Goal: Information Seeking & Learning: Learn about a topic

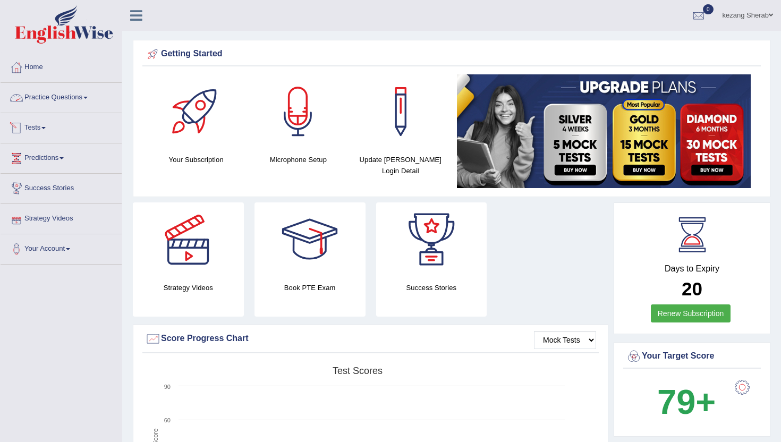
click at [75, 97] on link "Practice Questions" at bounding box center [61, 96] width 121 height 27
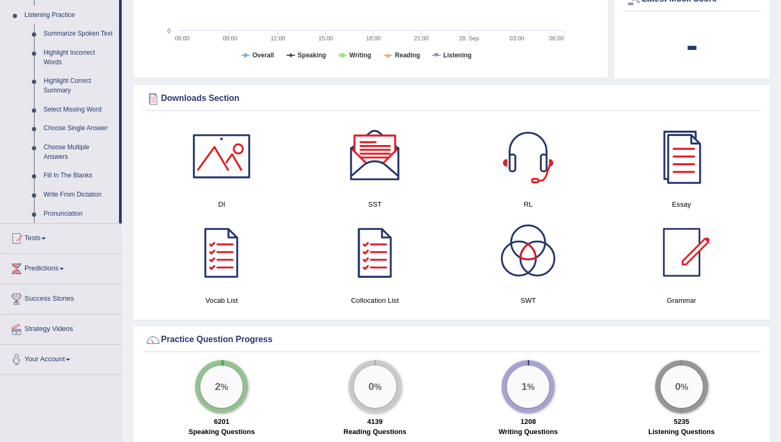
scroll to position [482, 0]
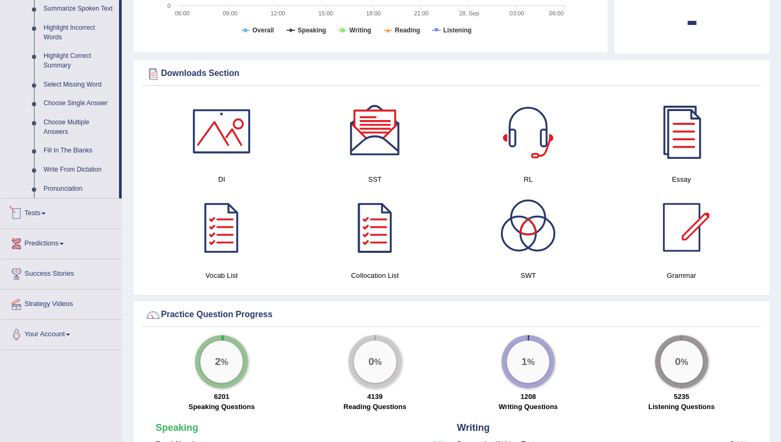
click at [48, 222] on link "Tests" at bounding box center [61, 212] width 121 height 27
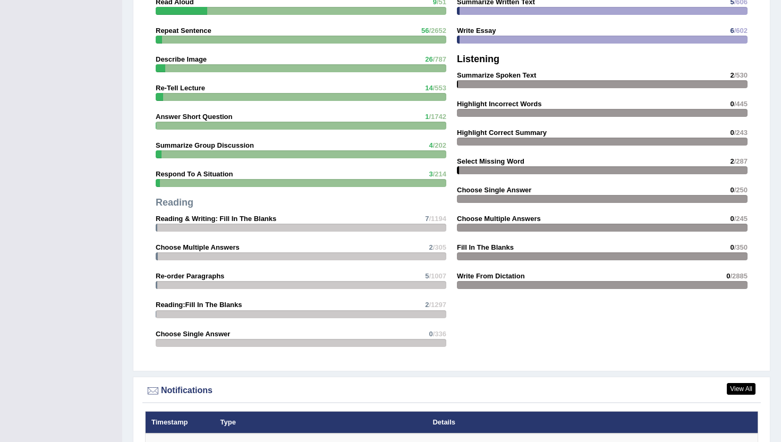
scroll to position [925, 0]
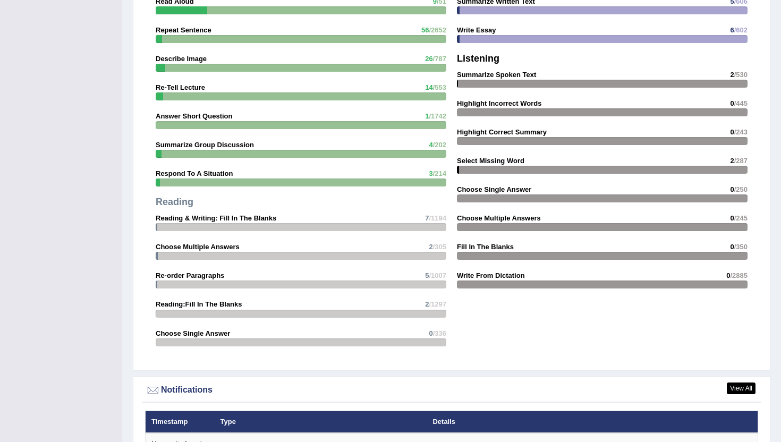
click at [169, 141] on strong "Summarize Group Discussion" at bounding box center [205, 145] width 98 height 8
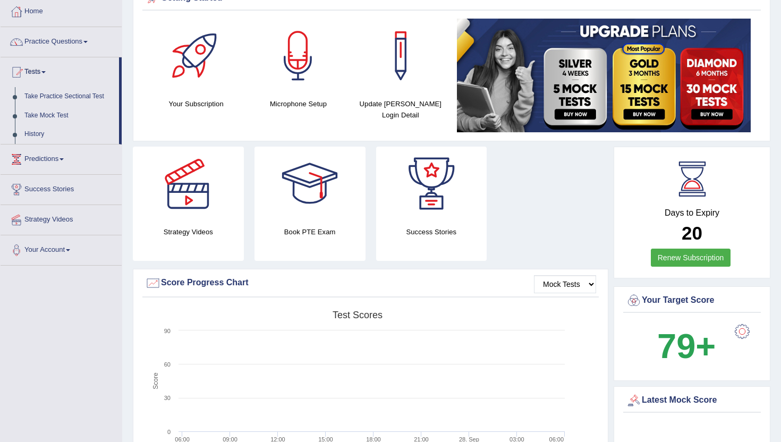
scroll to position [0, 0]
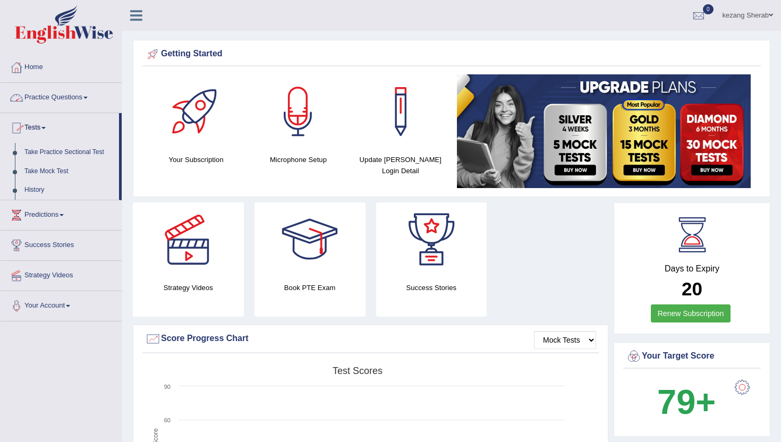
click at [86, 99] on link "Practice Questions" at bounding box center [61, 96] width 121 height 27
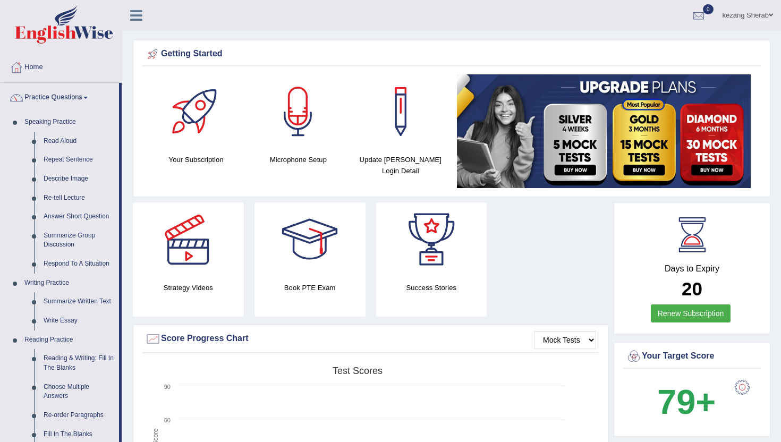
click at [63, 161] on link "Repeat Sentence" at bounding box center [79, 159] width 80 height 19
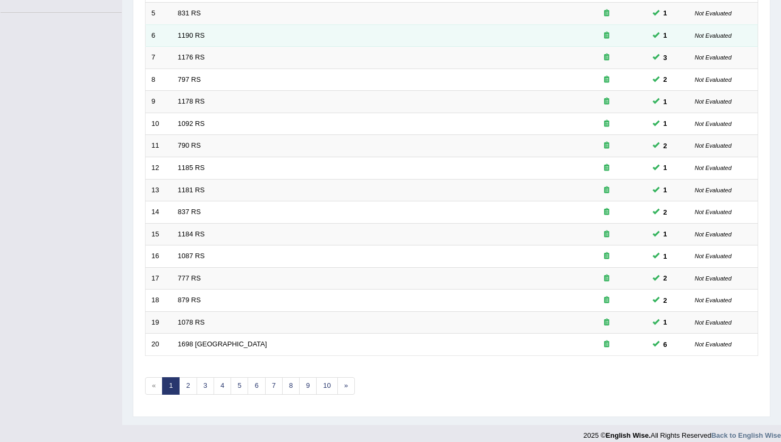
scroll to position [262, 0]
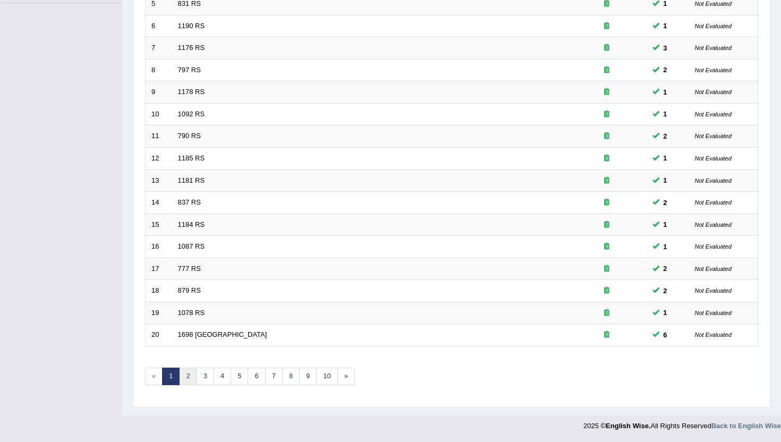
click at [185, 378] on link "2" at bounding box center [188, 377] width 18 height 18
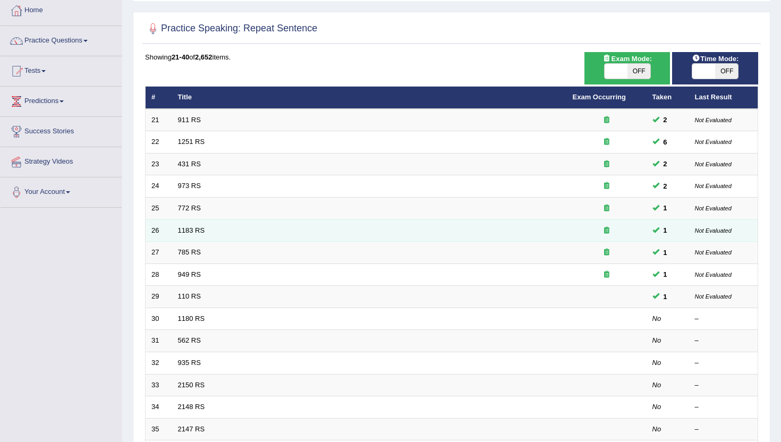
scroll to position [57, 0]
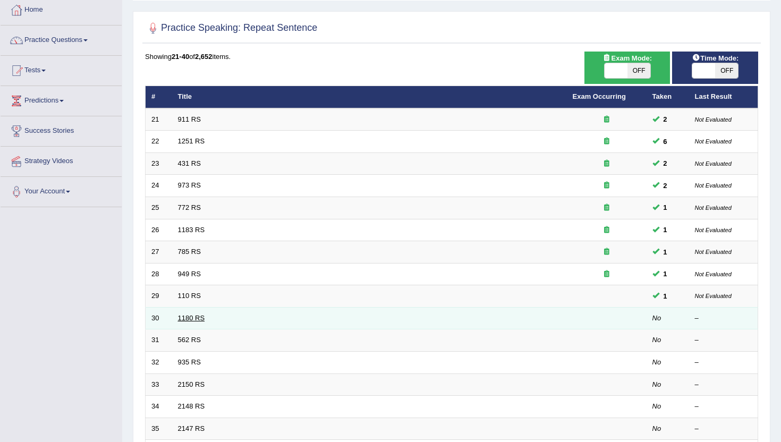
click at [189, 318] on link "1180 RS" at bounding box center [191, 318] width 27 height 8
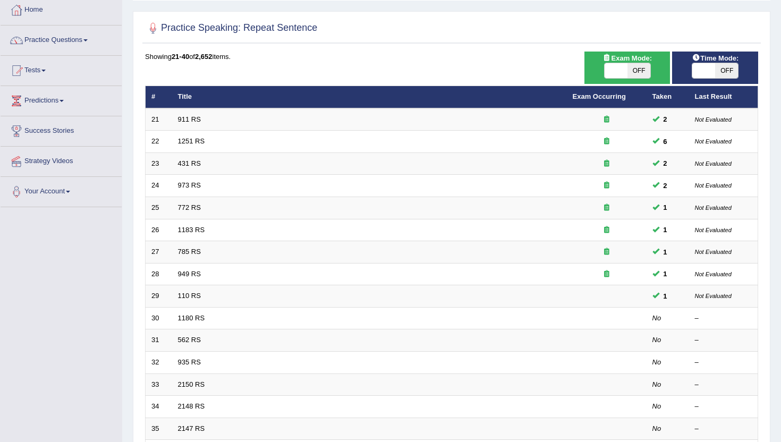
click at [637, 70] on span "OFF" at bounding box center [639, 70] width 23 height 15
checkbox input "true"
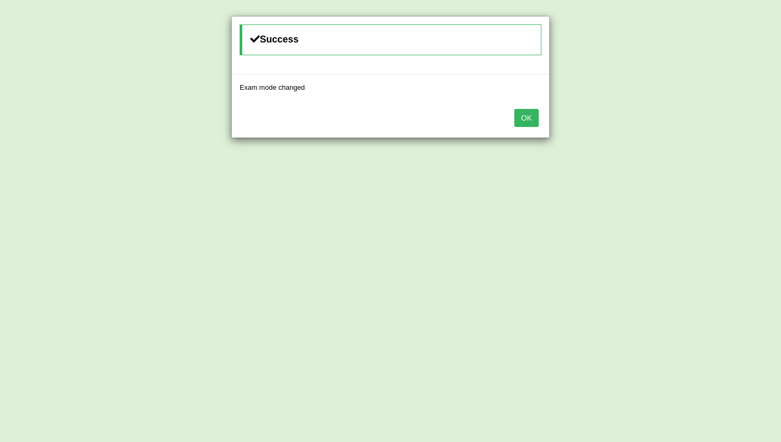
click at [527, 128] on div "OK" at bounding box center [391, 118] width 318 height 37
click at [527, 116] on button "OK" at bounding box center [527, 118] width 24 height 18
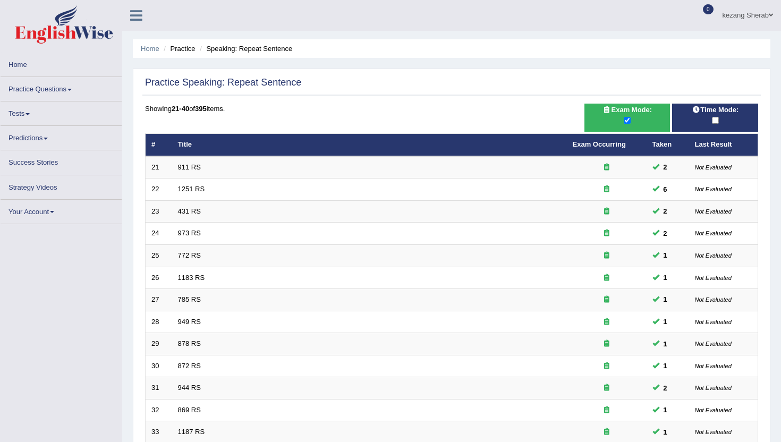
scroll to position [57, 0]
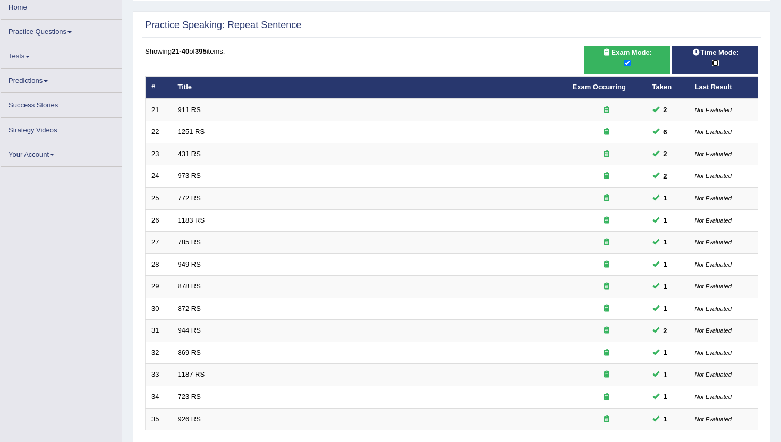
click at [718, 63] on input "checkbox" at bounding box center [715, 63] width 7 height 7
checkbox input "true"
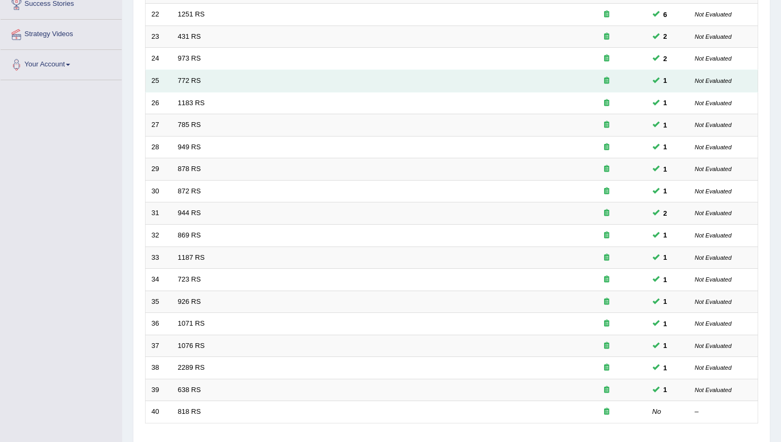
scroll to position [262, 0]
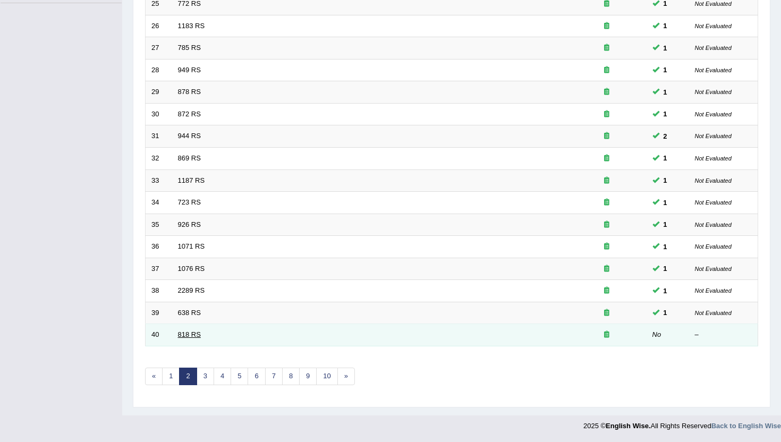
click at [188, 334] on link "818 RS" at bounding box center [189, 335] width 23 height 8
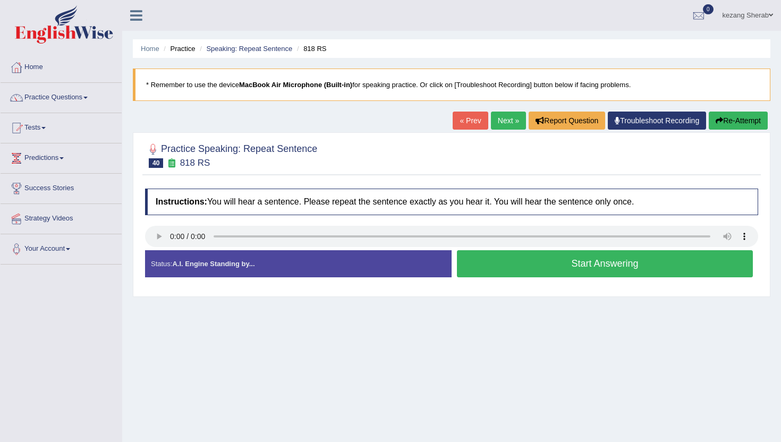
click at [556, 266] on button "Start Answering" at bounding box center [605, 263] width 296 height 27
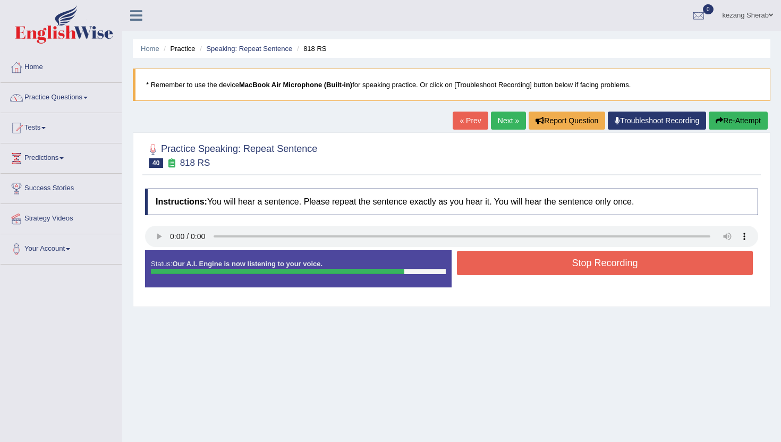
click at [556, 266] on button "Stop Recording" at bounding box center [605, 263] width 296 height 24
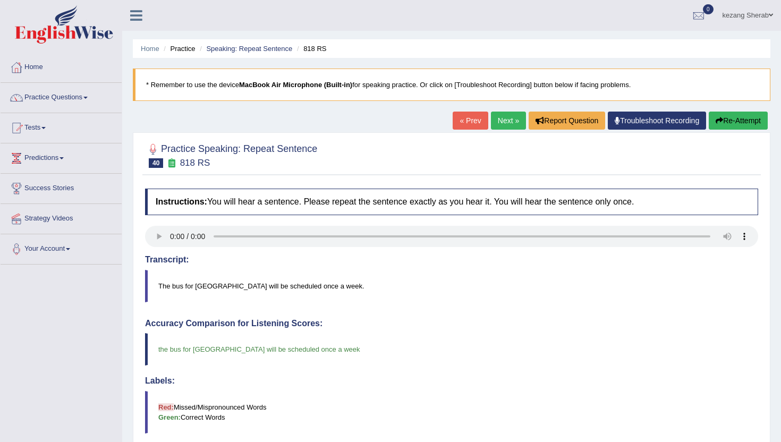
click at [506, 122] on link "Next »" at bounding box center [508, 121] width 35 height 18
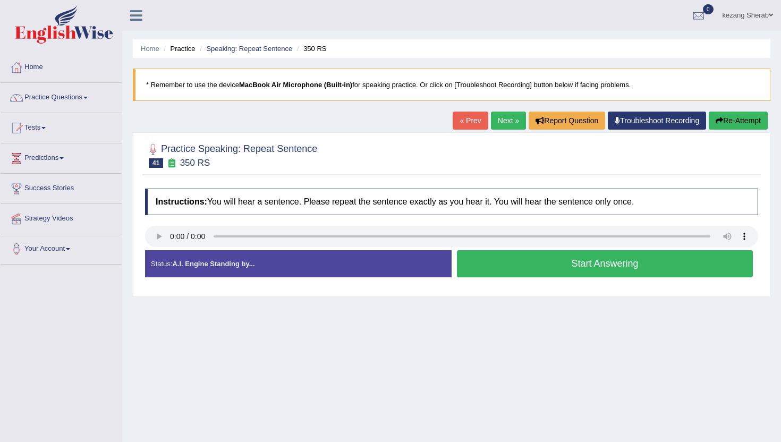
click at [521, 267] on button "Start Answering" at bounding box center [605, 263] width 296 height 27
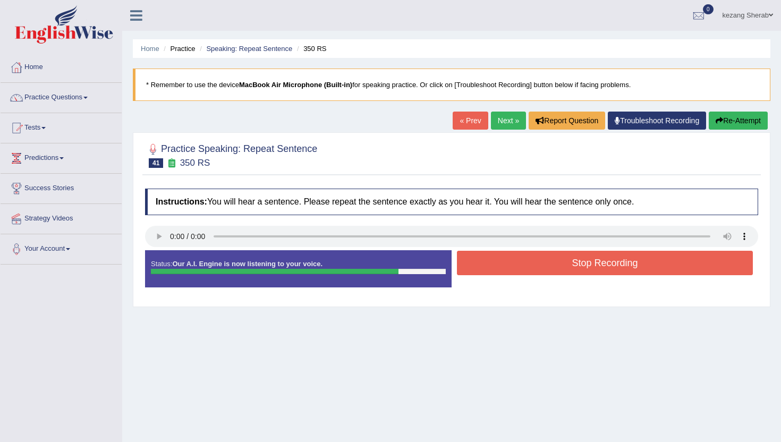
click at [521, 267] on button "Stop Recording" at bounding box center [605, 263] width 296 height 24
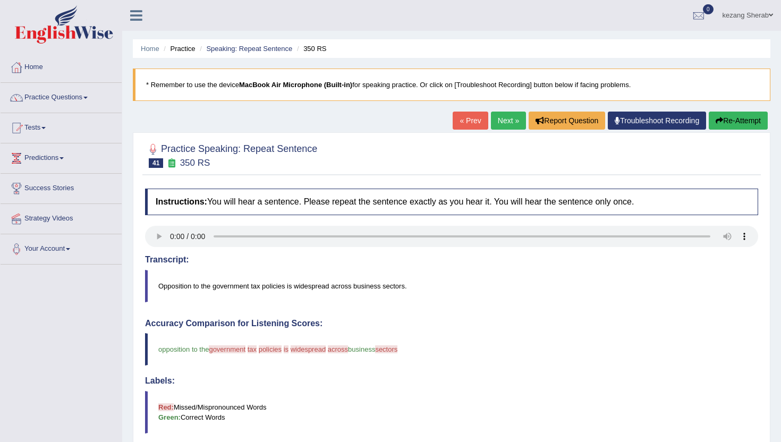
click at [724, 119] on button "Re-Attempt" at bounding box center [738, 121] width 59 height 18
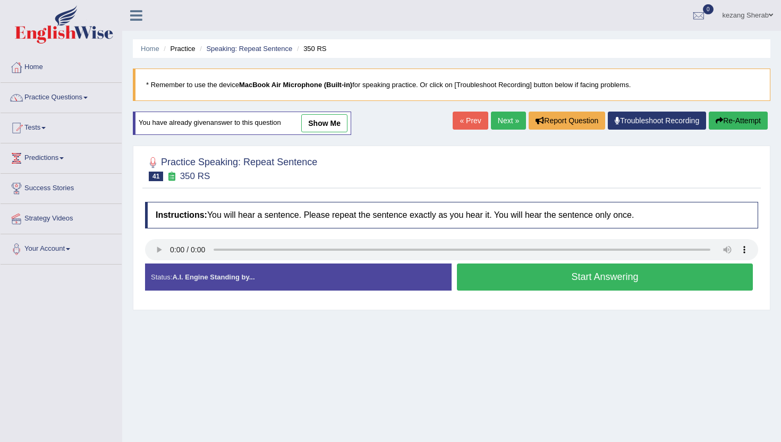
scroll to position [23, 0]
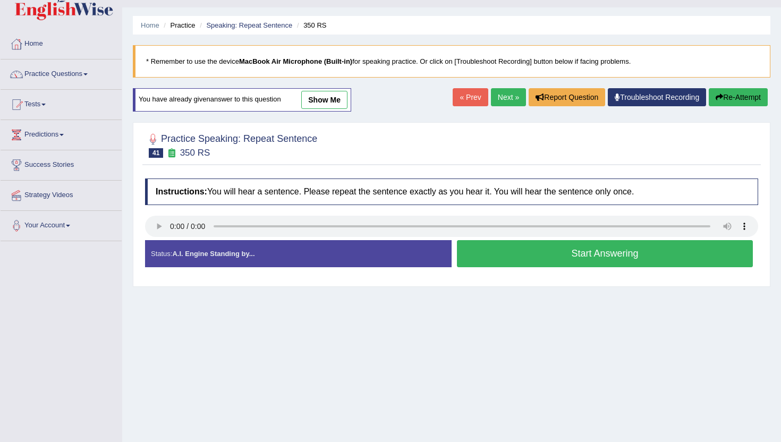
click at [540, 258] on button "Start Answering" at bounding box center [605, 253] width 296 height 27
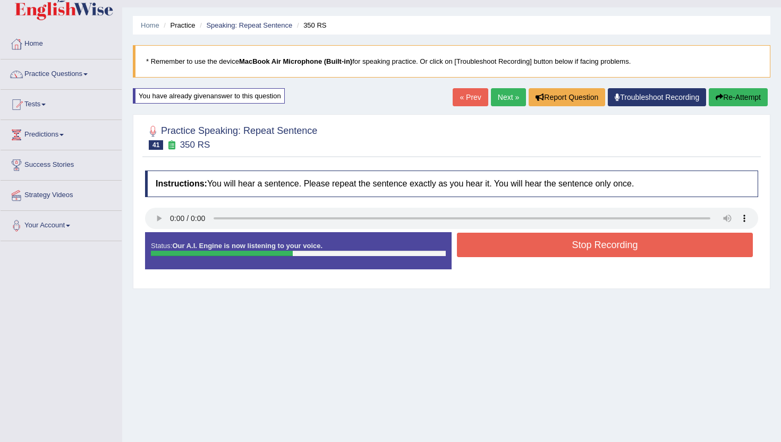
click at [513, 248] on button "Stop Recording" at bounding box center [605, 245] width 296 height 24
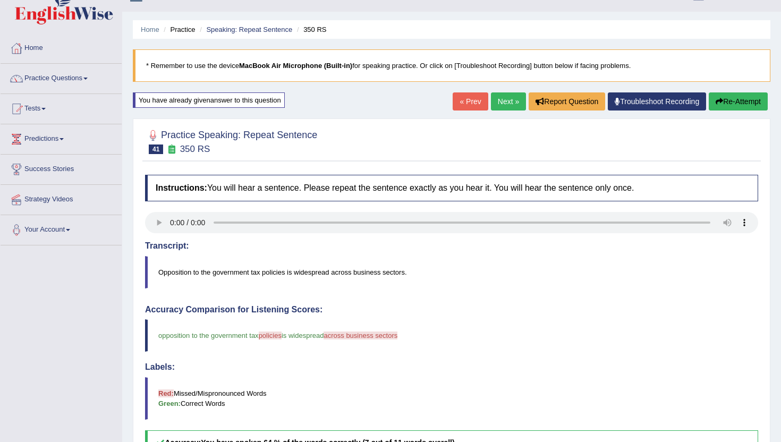
scroll to position [0, 0]
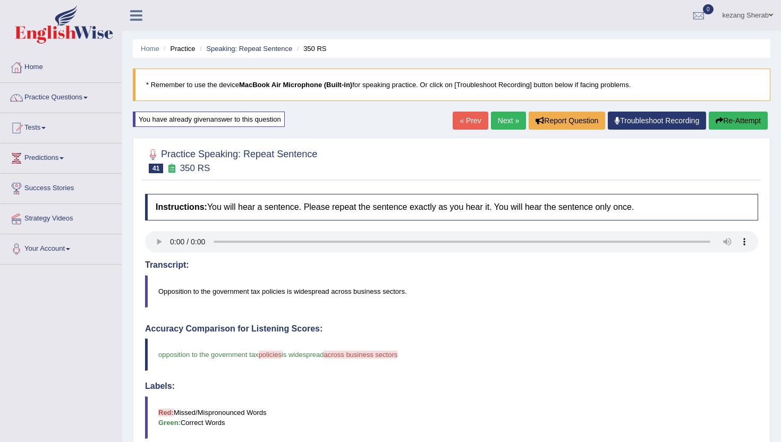
click at [494, 117] on link "Next »" at bounding box center [508, 121] width 35 height 18
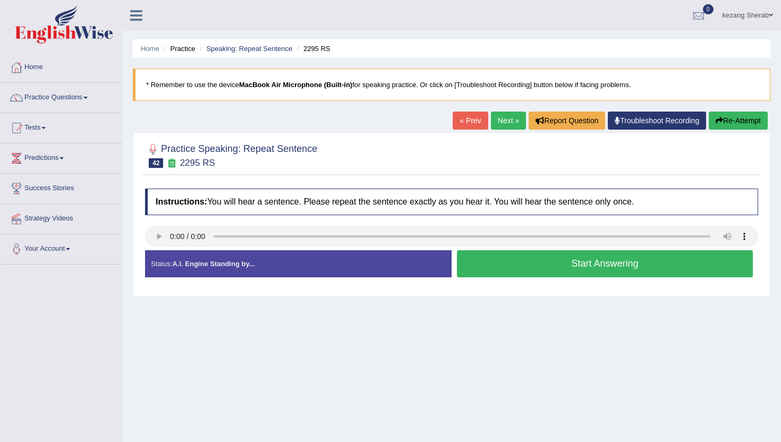
click at [492, 266] on button "Start Answering" at bounding box center [605, 263] width 296 height 27
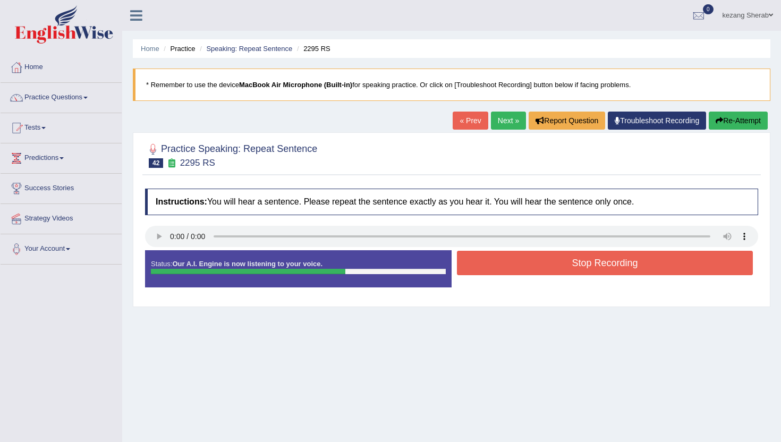
click at [492, 266] on button "Stop Recording" at bounding box center [605, 263] width 296 height 24
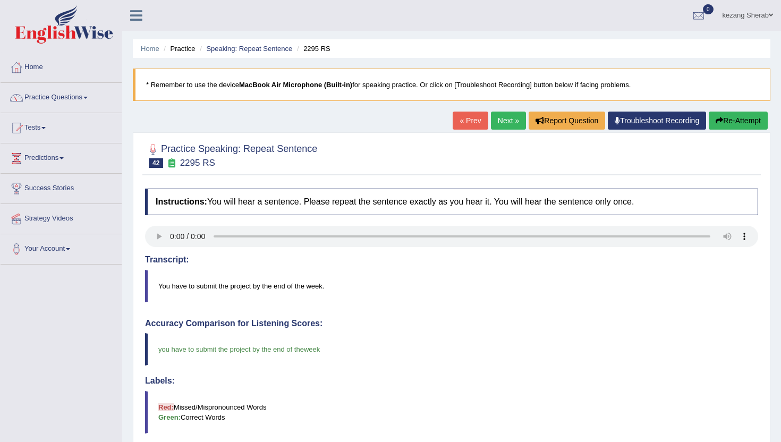
click at [498, 123] on link "Next »" at bounding box center [508, 121] width 35 height 18
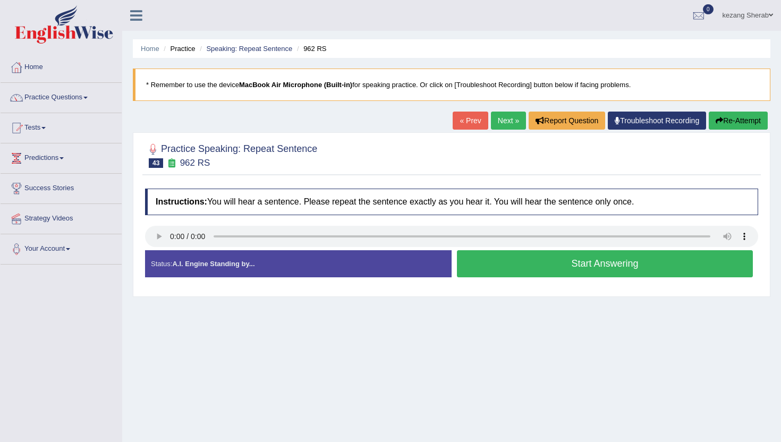
click at [517, 264] on button "Start Answering" at bounding box center [605, 263] width 296 height 27
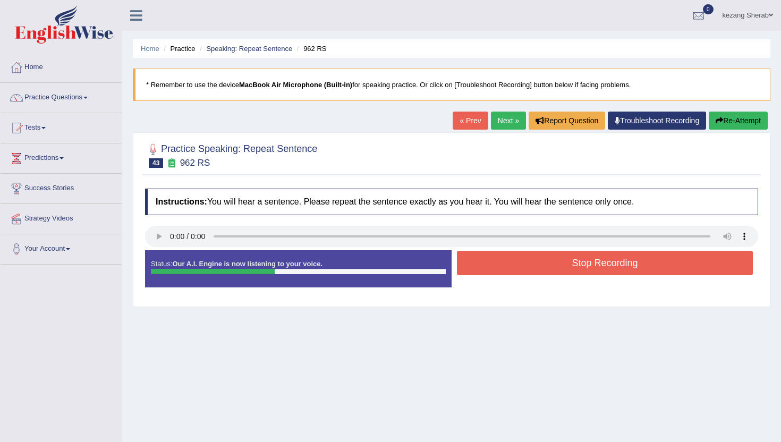
click at [517, 264] on button "Stop Recording" at bounding box center [605, 263] width 296 height 24
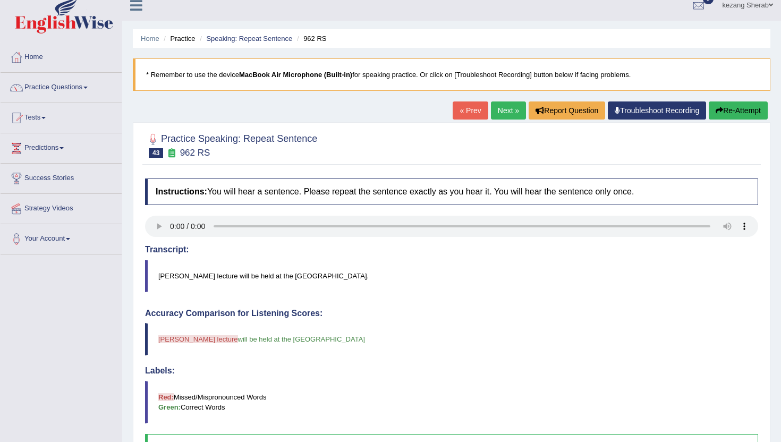
scroll to position [7, 0]
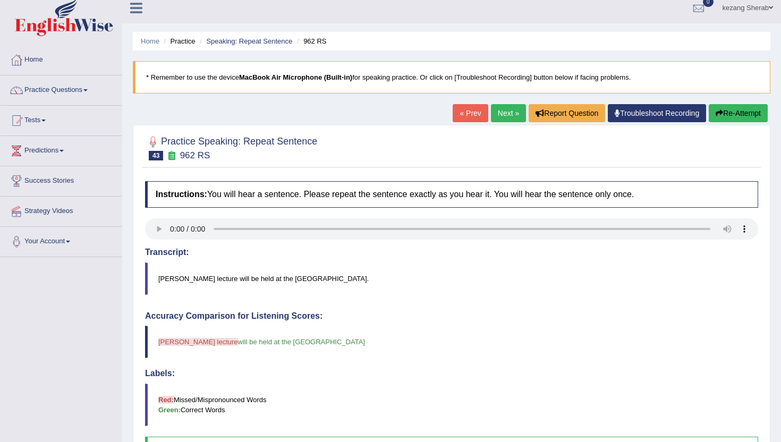
click at [502, 115] on link "Next »" at bounding box center [508, 113] width 35 height 18
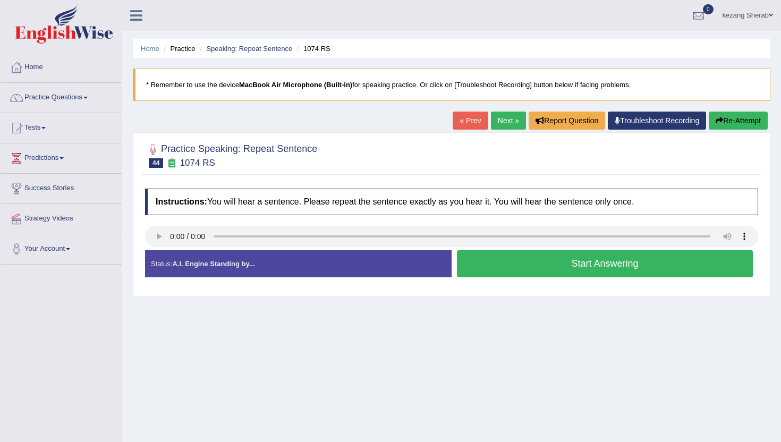
scroll to position [12, 0]
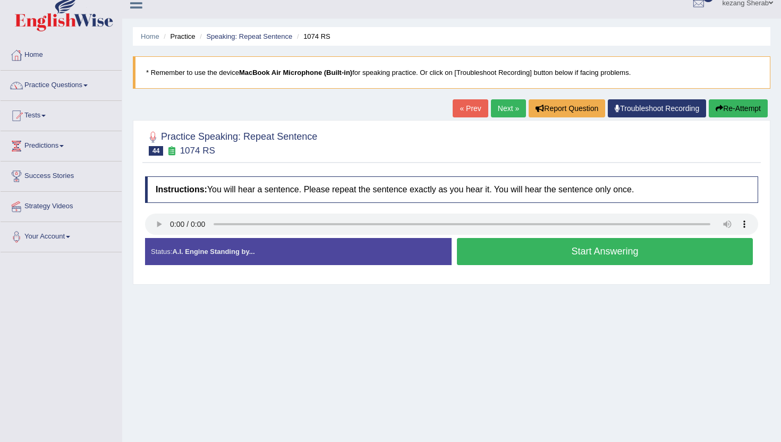
click at [510, 259] on button "Start Answering" at bounding box center [605, 251] width 296 height 27
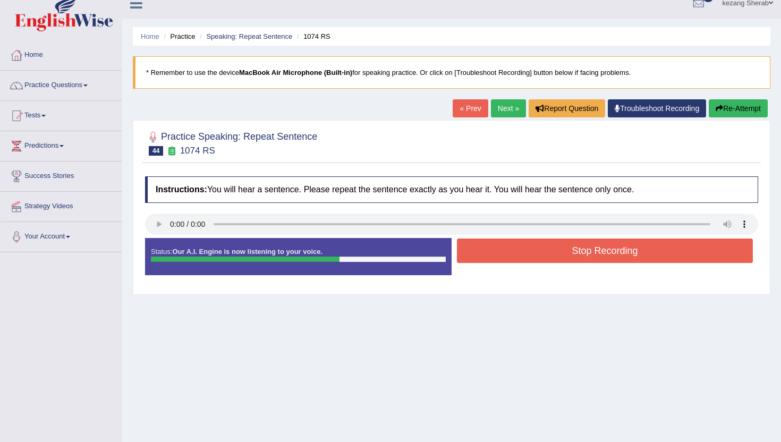
click at [510, 259] on button "Stop Recording" at bounding box center [605, 251] width 296 height 24
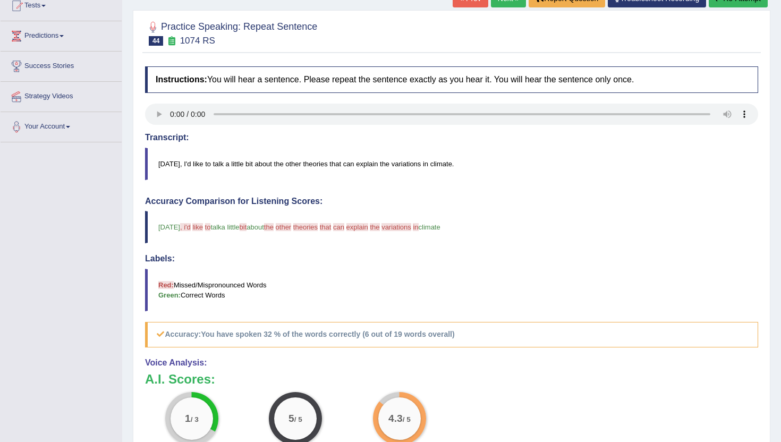
scroll to position [0, 0]
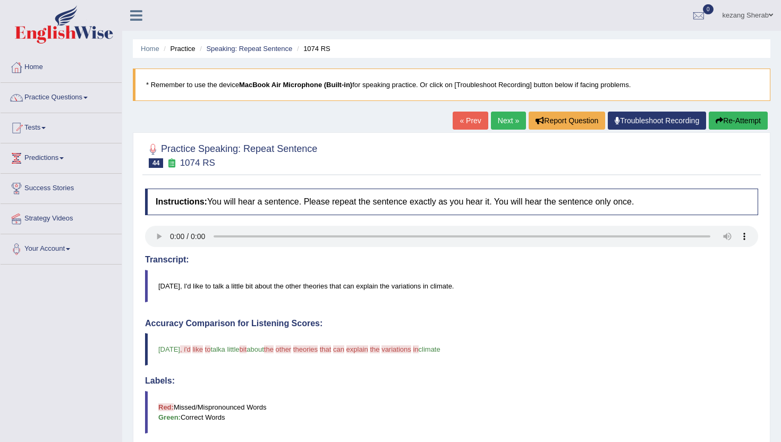
click at [496, 119] on link "Next »" at bounding box center [508, 121] width 35 height 18
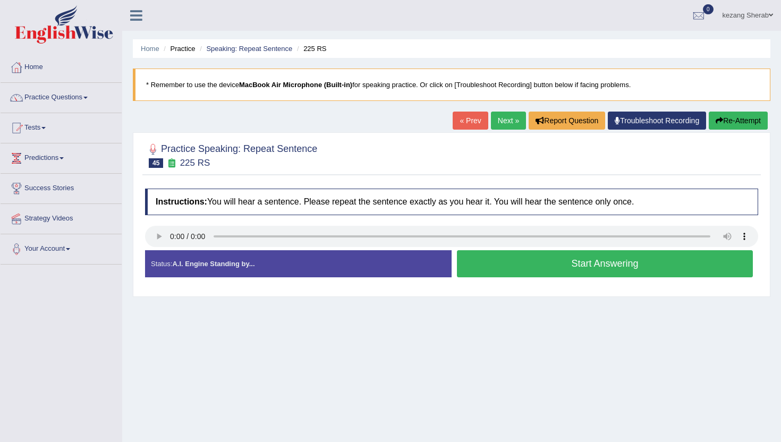
click at [545, 269] on button "Start Answering" at bounding box center [605, 263] width 296 height 27
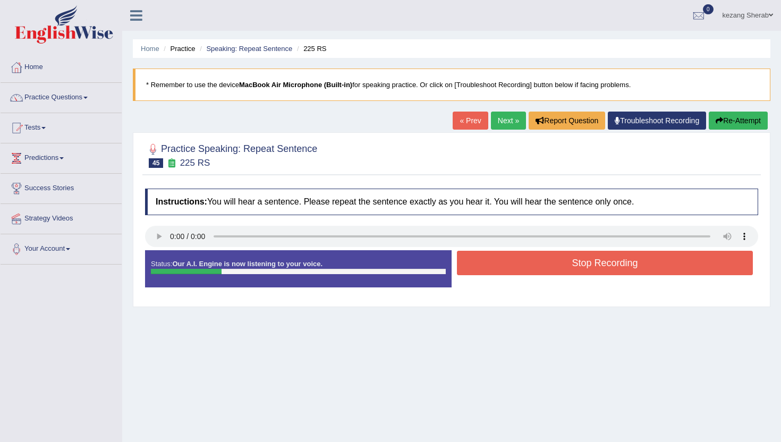
click at [545, 269] on button "Stop Recording" at bounding box center [605, 263] width 296 height 24
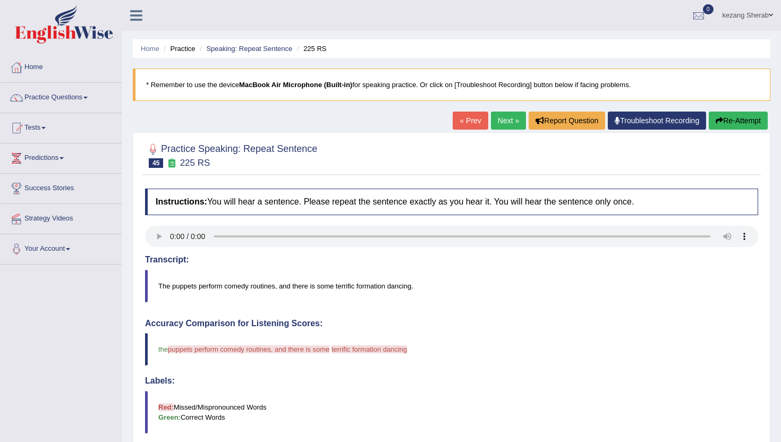
click at [500, 121] on link "Next »" at bounding box center [508, 121] width 35 height 18
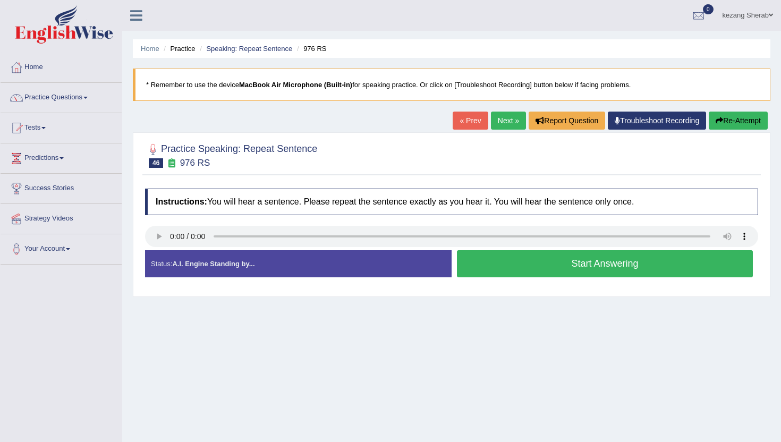
click at [578, 265] on button "Start Answering" at bounding box center [605, 263] width 296 height 27
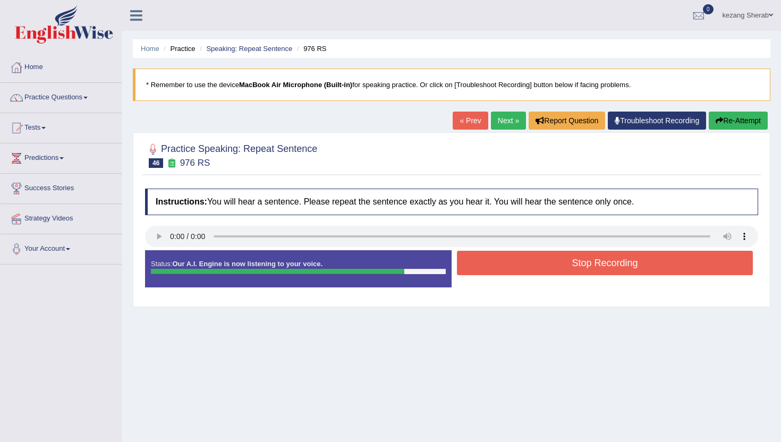
click at [578, 265] on button "Stop Recording" at bounding box center [605, 263] width 296 height 24
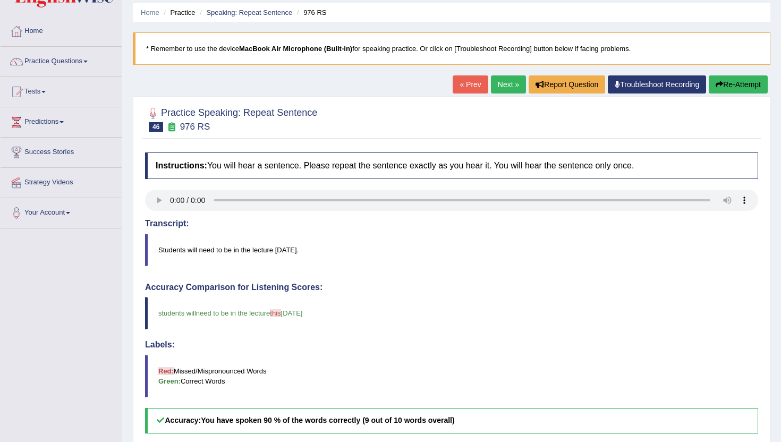
scroll to position [16, 0]
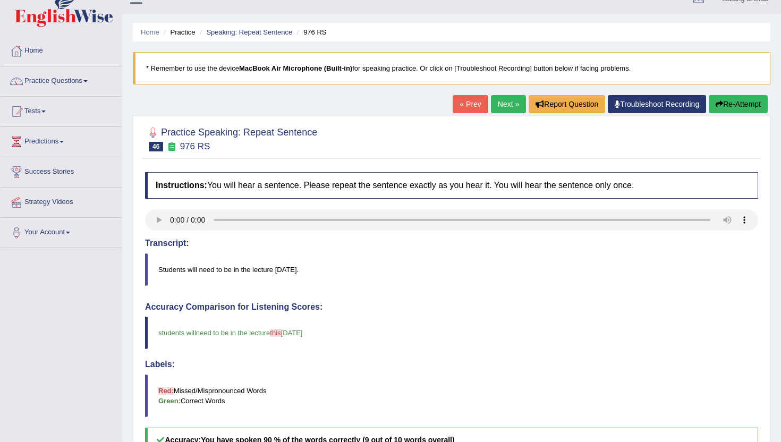
click at [498, 106] on link "Next »" at bounding box center [508, 104] width 35 height 18
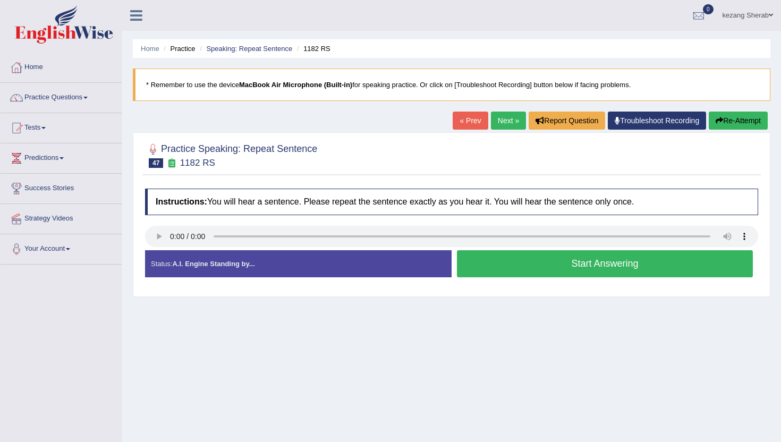
click at [554, 273] on button "Start Answering" at bounding box center [605, 263] width 296 height 27
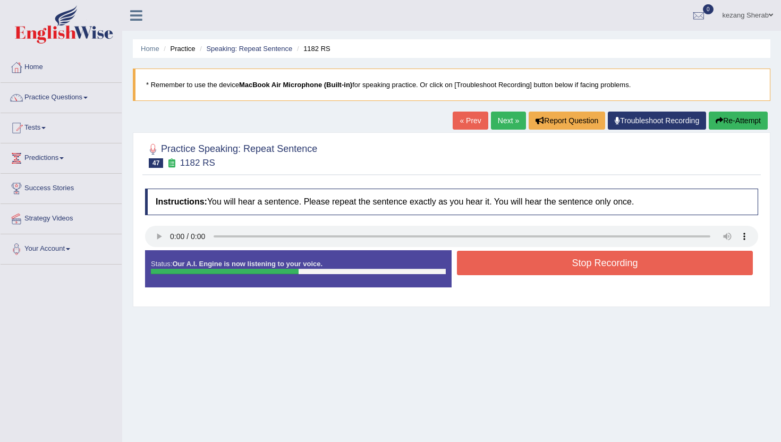
click at [554, 273] on button "Stop Recording" at bounding box center [605, 263] width 296 height 24
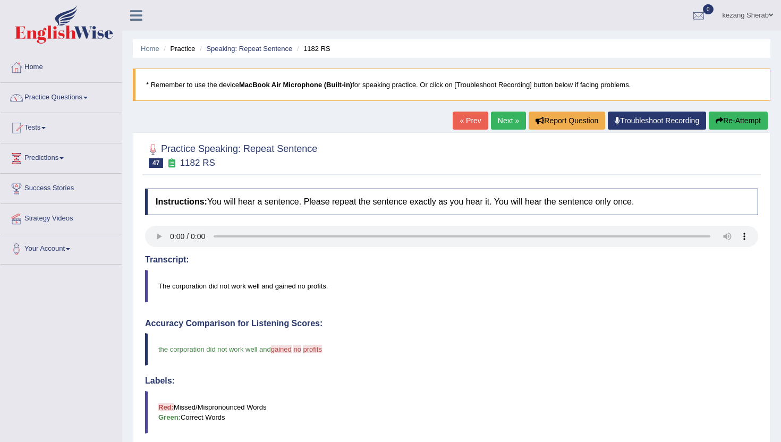
click at [494, 120] on link "Next »" at bounding box center [508, 121] width 35 height 18
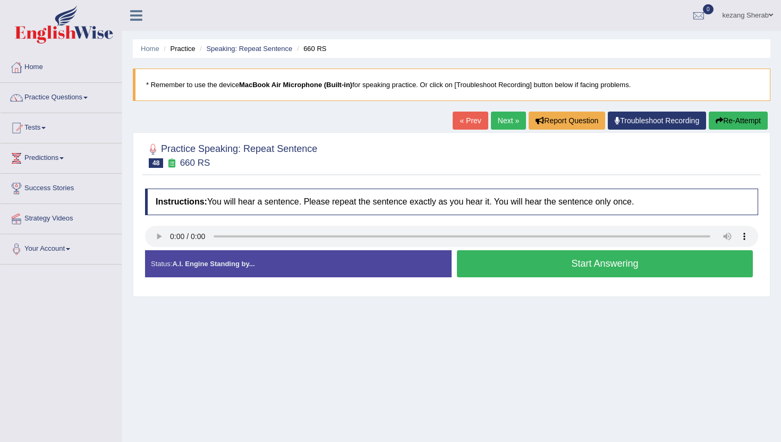
click at [527, 270] on button "Start Answering" at bounding box center [605, 263] width 296 height 27
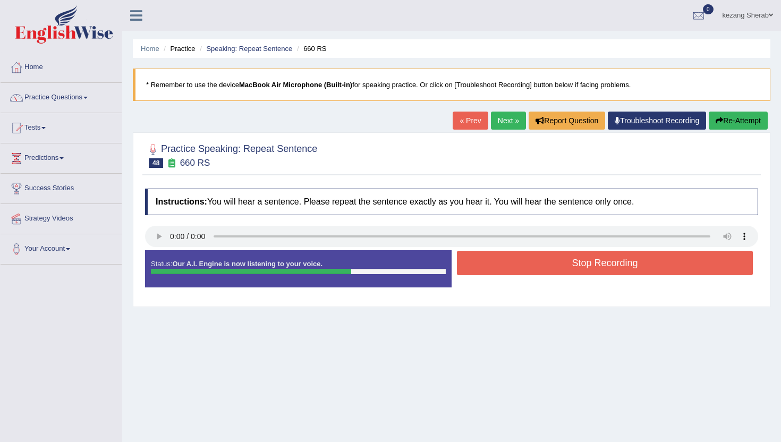
click at [561, 267] on button "Stop Recording" at bounding box center [605, 263] width 296 height 24
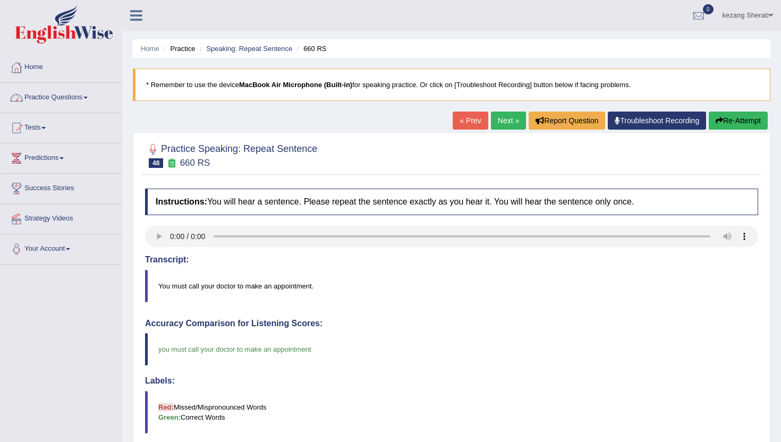
click at [64, 100] on link "Practice Questions" at bounding box center [61, 96] width 121 height 27
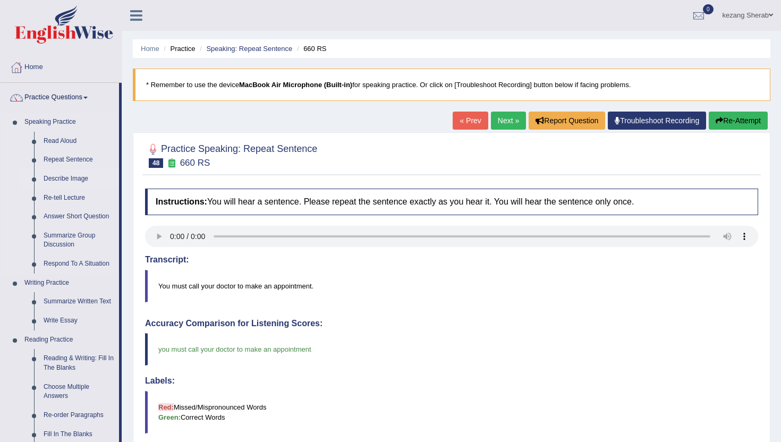
click at [62, 179] on link "Describe Image" at bounding box center [79, 179] width 80 height 19
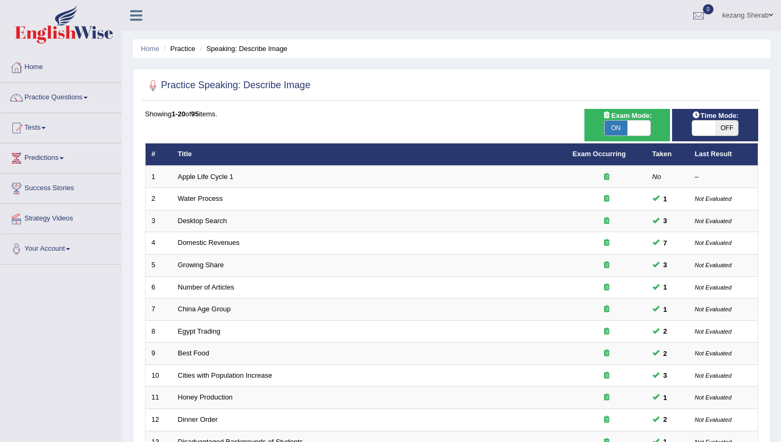
click at [726, 131] on span "OFF" at bounding box center [726, 128] width 23 height 15
checkbox input "true"
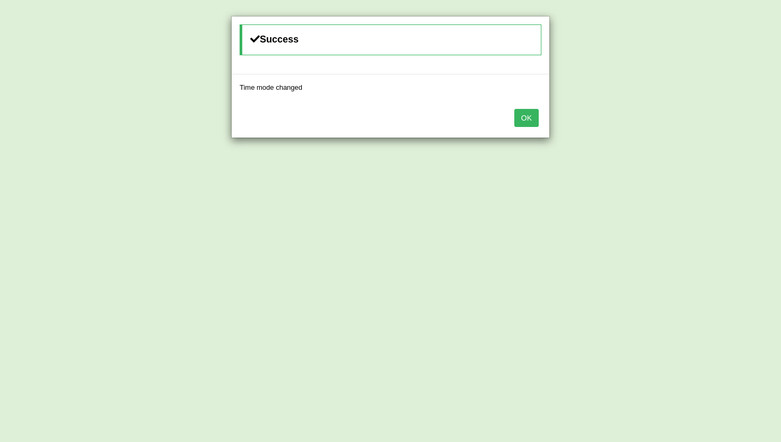
click at [529, 114] on button "OK" at bounding box center [527, 118] width 24 height 18
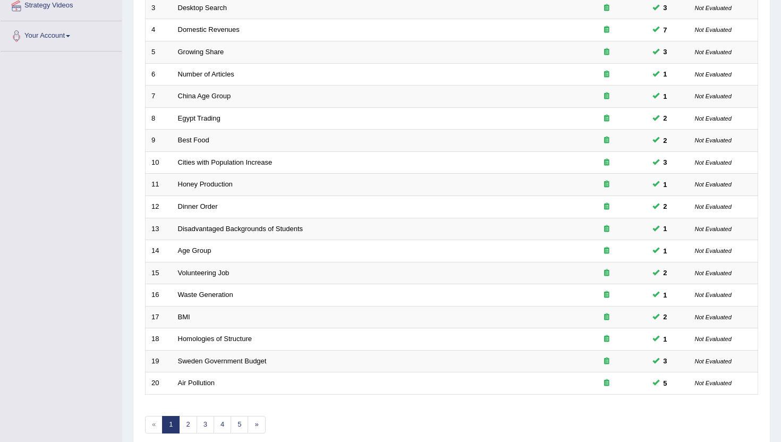
scroll to position [262, 0]
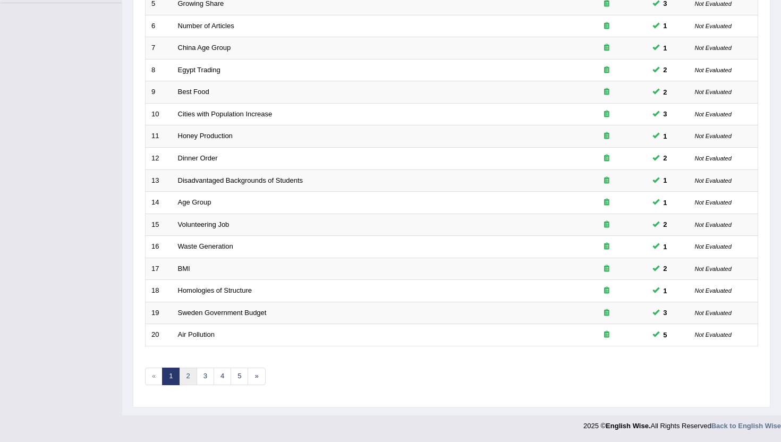
click at [190, 382] on link "2" at bounding box center [188, 377] width 18 height 18
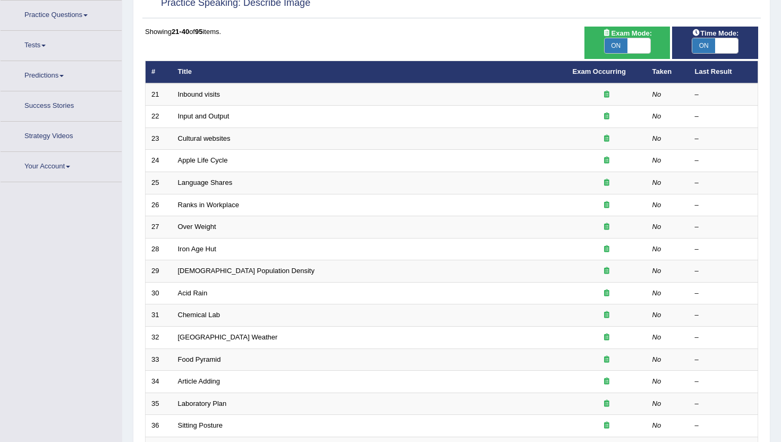
scroll to position [83, 0]
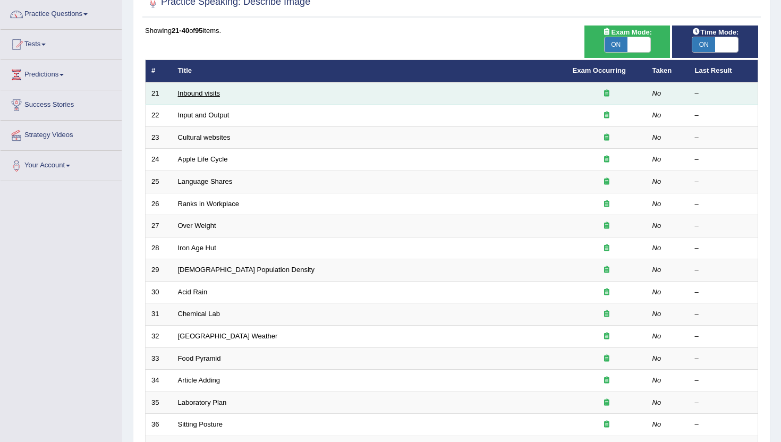
click at [187, 91] on link "Inbound visits" at bounding box center [199, 93] width 43 height 8
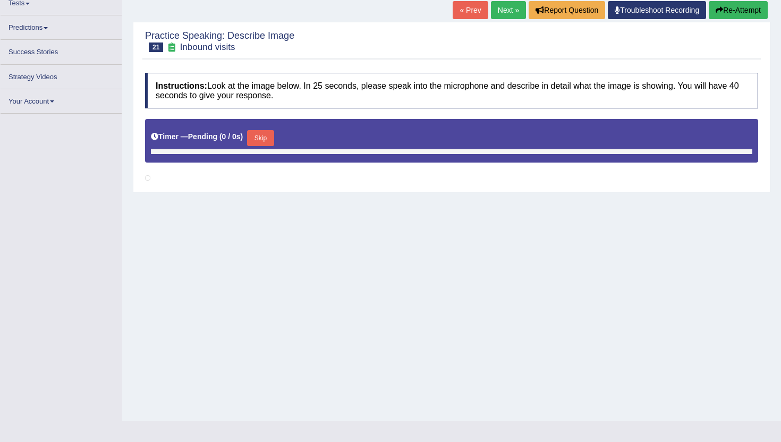
scroll to position [98, 0]
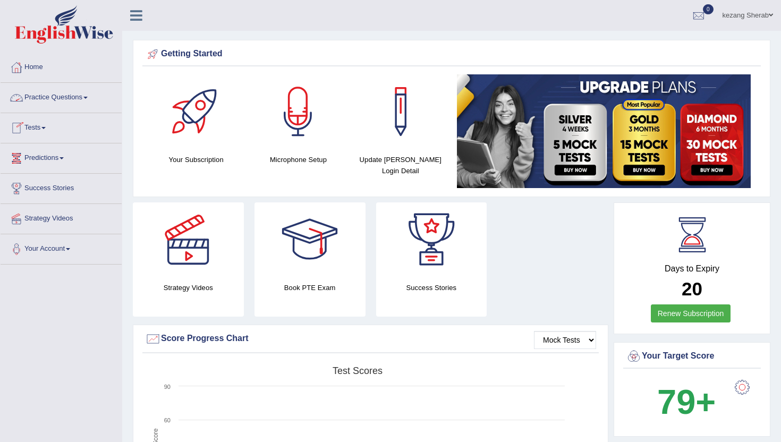
click at [93, 99] on link "Practice Questions" at bounding box center [61, 96] width 121 height 27
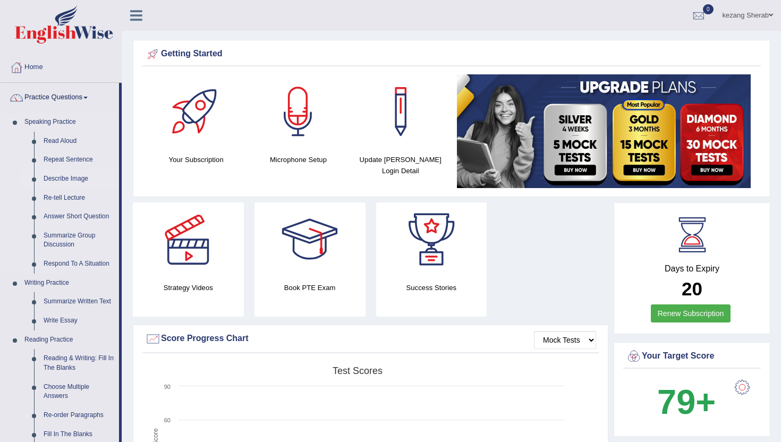
click at [65, 179] on link "Describe Image" at bounding box center [79, 179] width 80 height 19
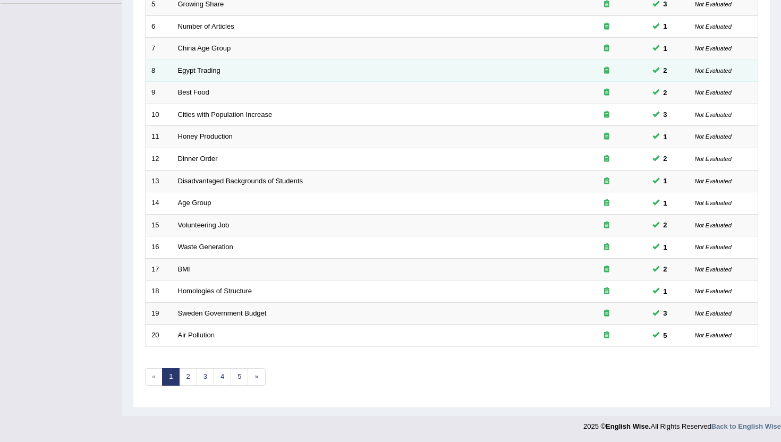
scroll to position [262, 0]
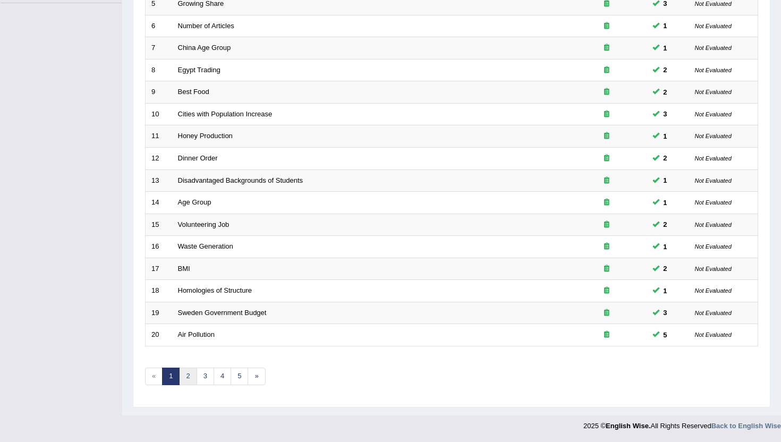
click at [189, 376] on link "2" at bounding box center [188, 377] width 18 height 18
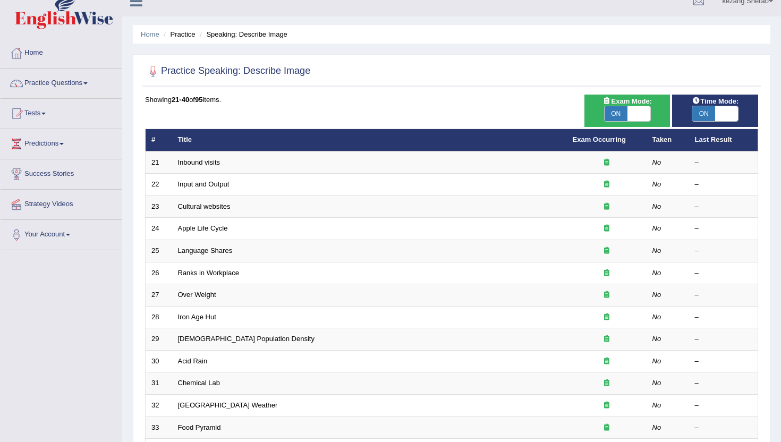
scroll to position [22, 0]
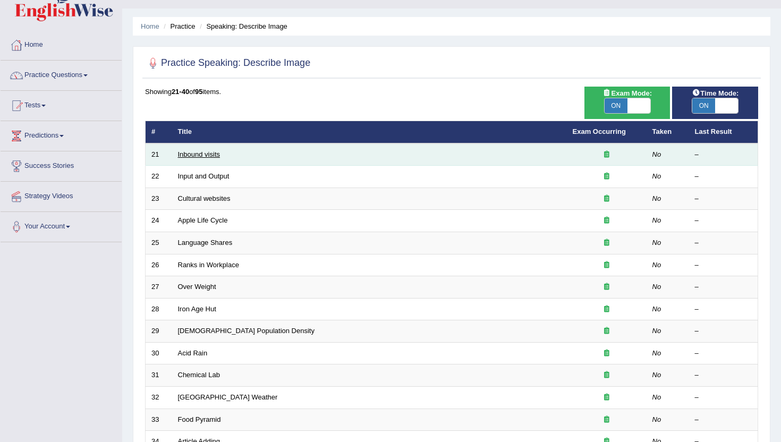
click at [213, 155] on link "Inbound visits" at bounding box center [199, 154] width 43 height 8
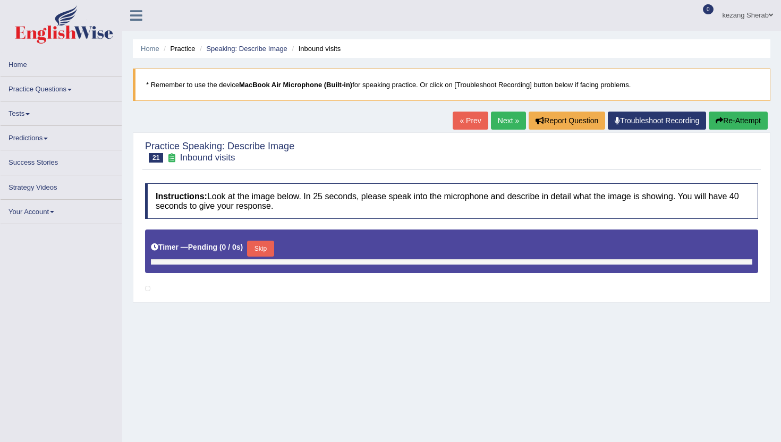
click at [55, 92] on link "Practice Questions" at bounding box center [61, 87] width 121 height 21
click at [71, 89] on link "Practice Questions" at bounding box center [61, 87] width 121 height 21
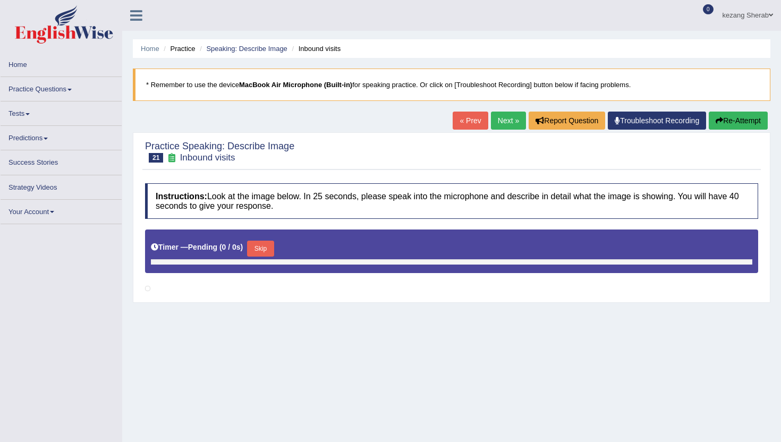
click at [71, 89] on link "Practice Questions" at bounding box center [61, 87] width 121 height 21
click at [65, 95] on link "Practice Questions" at bounding box center [61, 87] width 121 height 21
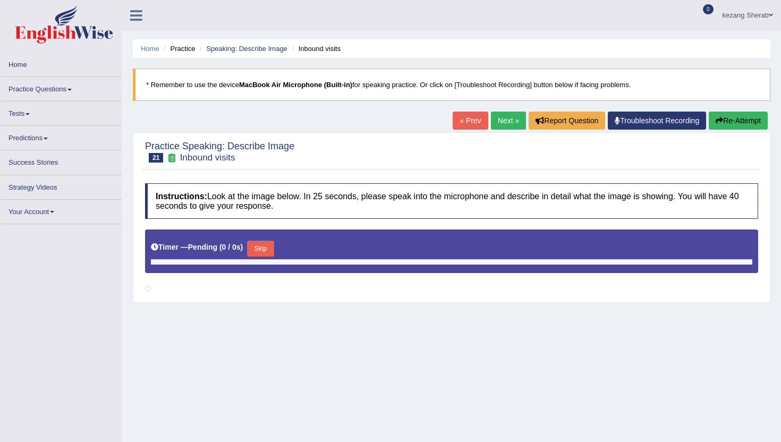
click at [65, 95] on link "Practice Questions" at bounding box center [61, 87] width 121 height 21
click at [35, 112] on link "Tests" at bounding box center [61, 112] width 121 height 21
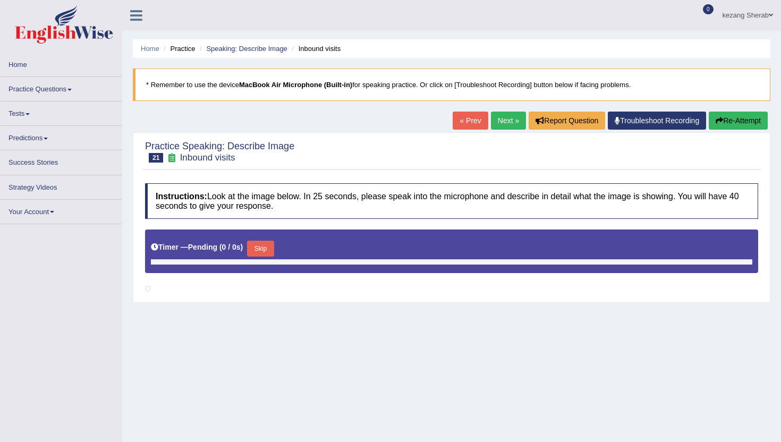
click at [63, 89] on link "Practice Questions" at bounding box center [61, 87] width 121 height 21
click at [66, 90] on link "Practice Questions" at bounding box center [61, 87] width 121 height 21
click at [49, 90] on link "Practice Questions" at bounding box center [61, 87] width 121 height 21
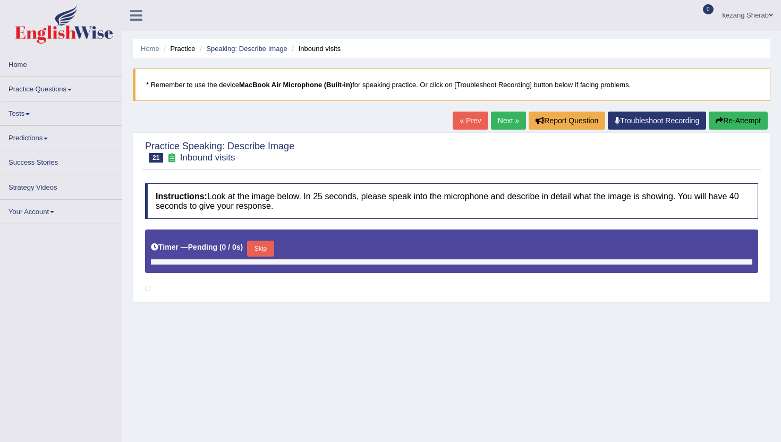
click at [49, 90] on link "Practice Questions" at bounding box center [61, 87] width 121 height 21
click at [65, 92] on link "Practice Questions" at bounding box center [61, 87] width 121 height 21
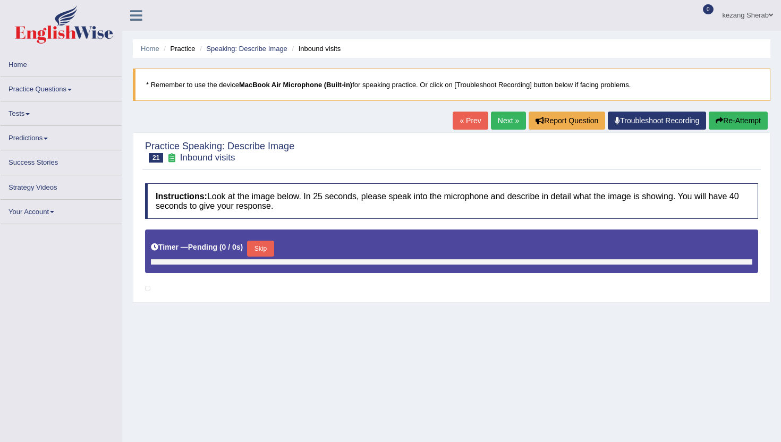
click at [65, 92] on link "Practice Questions" at bounding box center [61, 87] width 121 height 21
click at [135, 13] on icon at bounding box center [136, 16] width 12 height 14
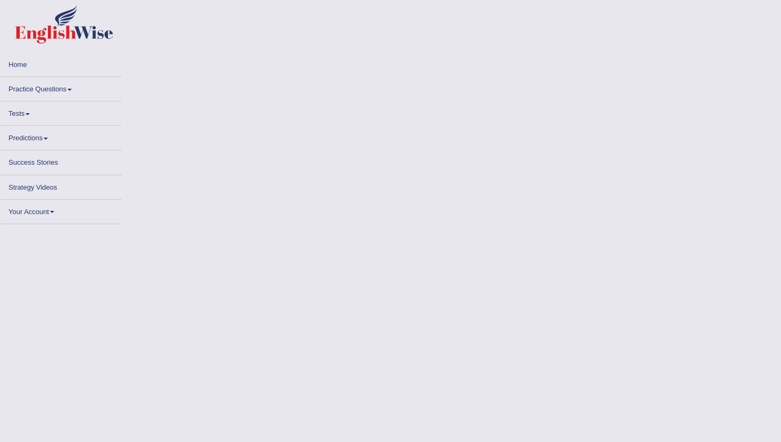
click at [29, 137] on link "Predictions" at bounding box center [61, 136] width 121 height 21
click at [51, 85] on link "Practice Questions" at bounding box center [61, 87] width 121 height 21
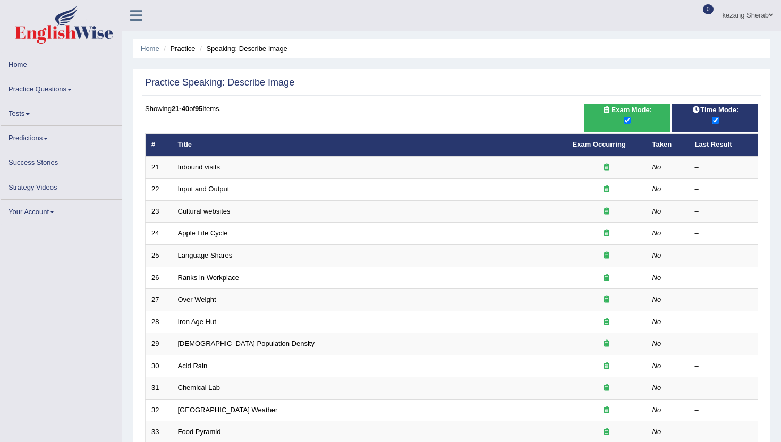
scroll to position [22, 0]
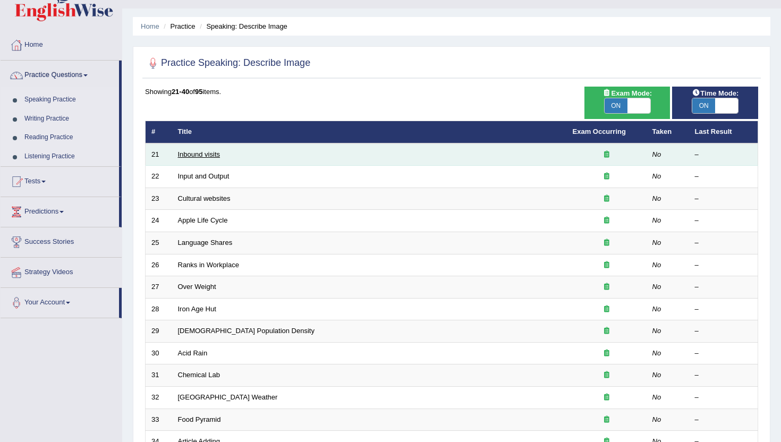
click at [193, 158] on link "Inbound visits" at bounding box center [199, 154] width 43 height 8
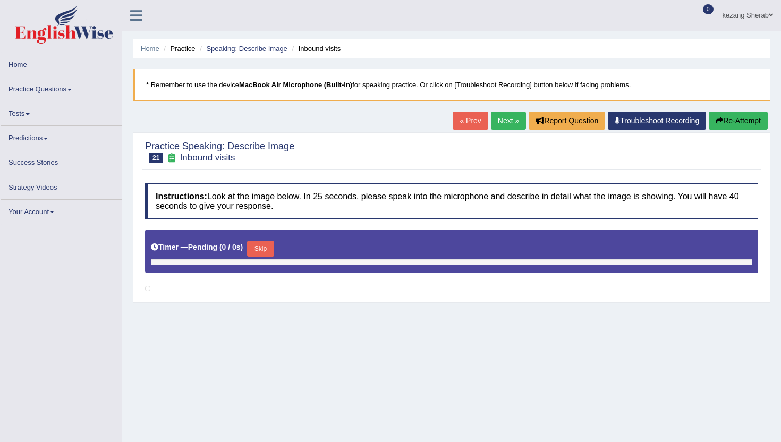
click at [71, 91] on link "Practice Questions" at bounding box center [61, 87] width 121 height 21
click at [23, 126] on link "Predictions" at bounding box center [61, 136] width 121 height 21
click at [58, 78] on link "Practice Questions" at bounding box center [61, 87] width 121 height 21
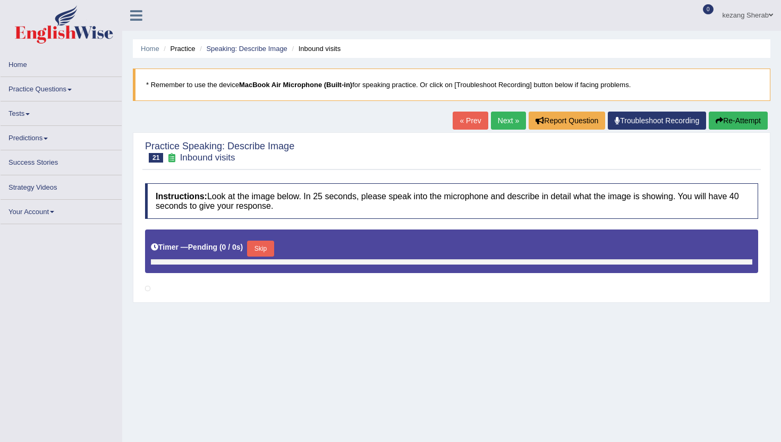
click at [58, 78] on link "Practice Questions" at bounding box center [61, 87] width 121 height 21
click at [56, 79] on link "Practice Questions" at bounding box center [61, 87] width 121 height 21
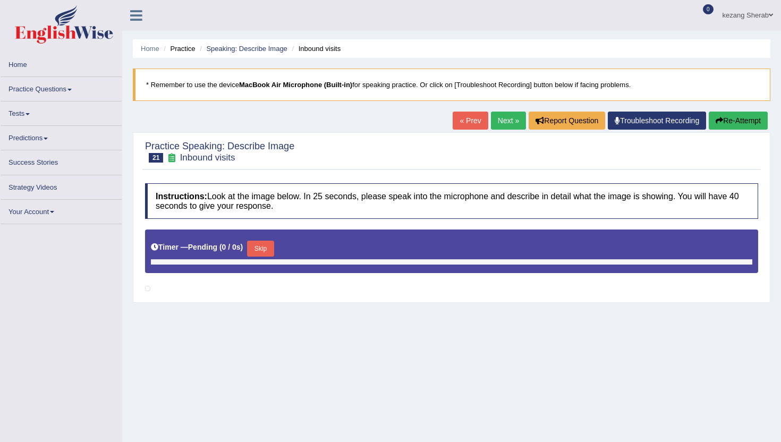
click at [56, 79] on link "Practice Questions" at bounding box center [61, 87] width 121 height 21
click at [38, 88] on link "Practice Questions" at bounding box center [61, 87] width 121 height 21
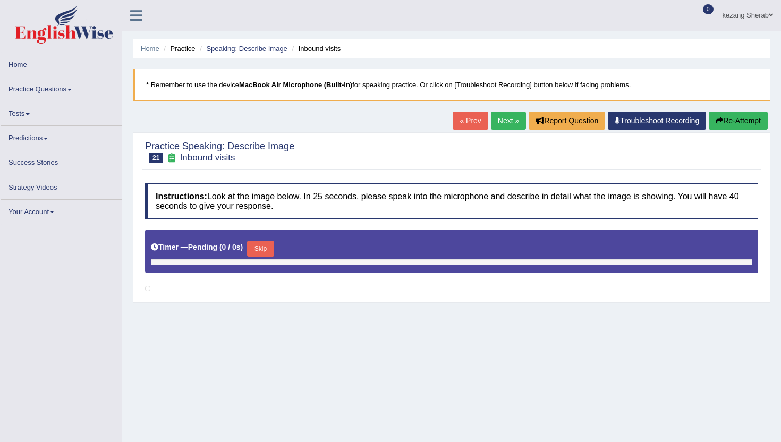
click at [38, 88] on link "Practice Questions" at bounding box center [61, 87] width 121 height 21
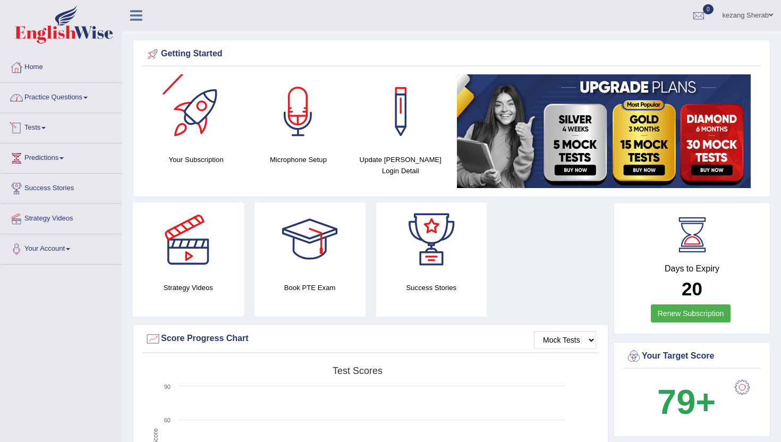
click at [79, 105] on link "Practice Questions" at bounding box center [61, 96] width 121 height 27
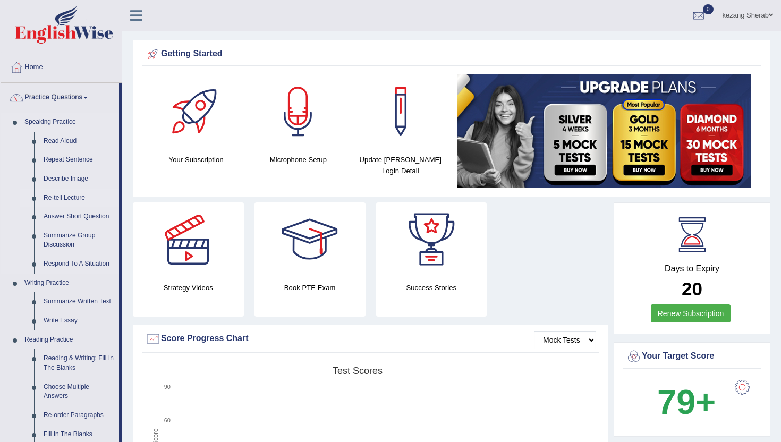
click at [47, 198] on link "Re-tell Lecture" at bounding box center [79, 198] width 80 height 19
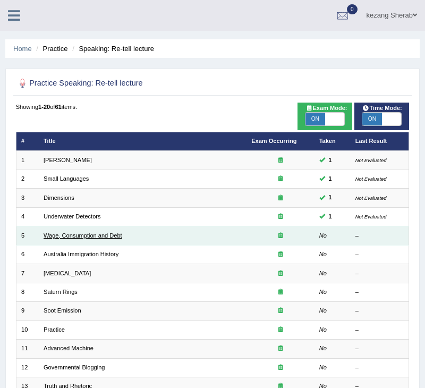
click at [103, 239] on link "Wage, Consumption and Debt" at bounding box center [83, 235] width 79 height 6
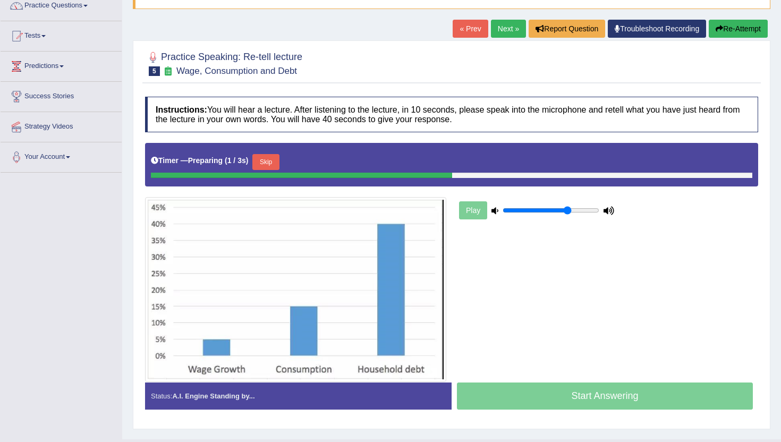
scroll to position [116, 0]
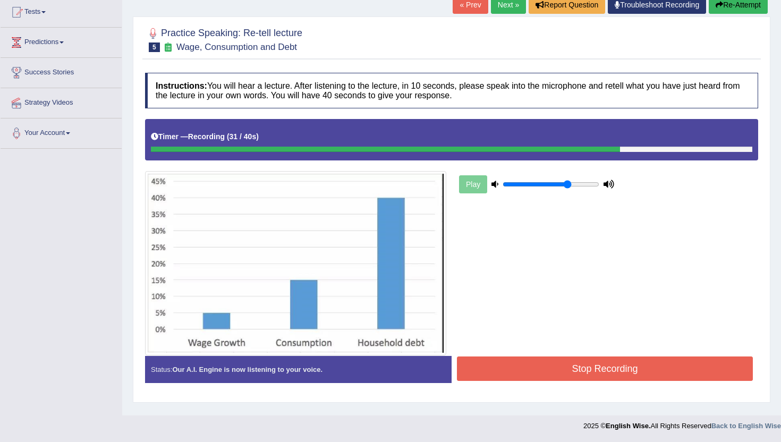
click at [589, 368] on button "Stop Recording" at bounding box center [605, 369] width 296 height 24
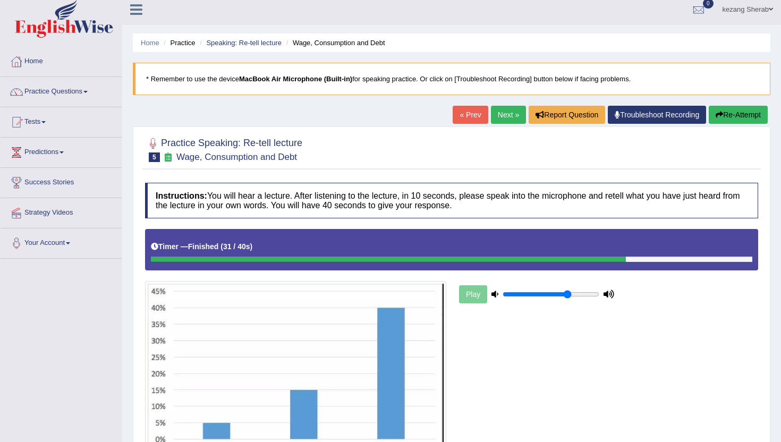
scroll to position [0, 0]
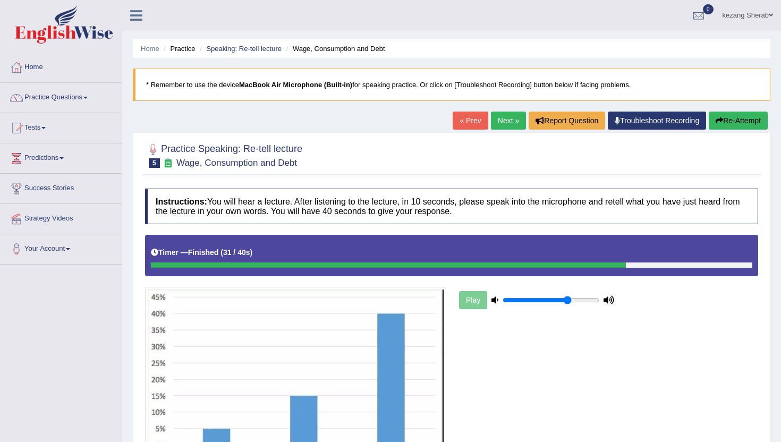
click at [491, 121] on link "Next »" at bounding box center [508, 121] width 35 height 18
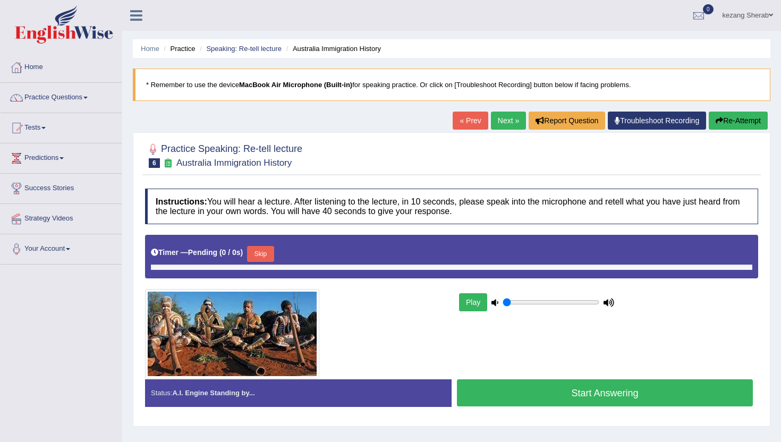
type input "0.7"
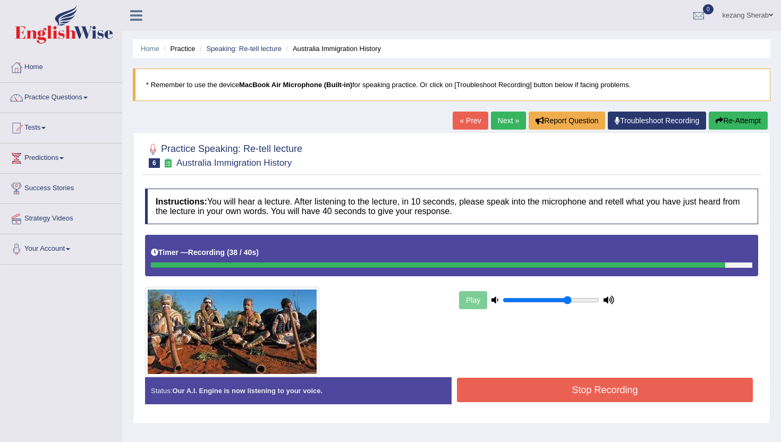
click at [563, 391] on button "Stop Recording" at bounding box center [605, 390] width 296 height 24
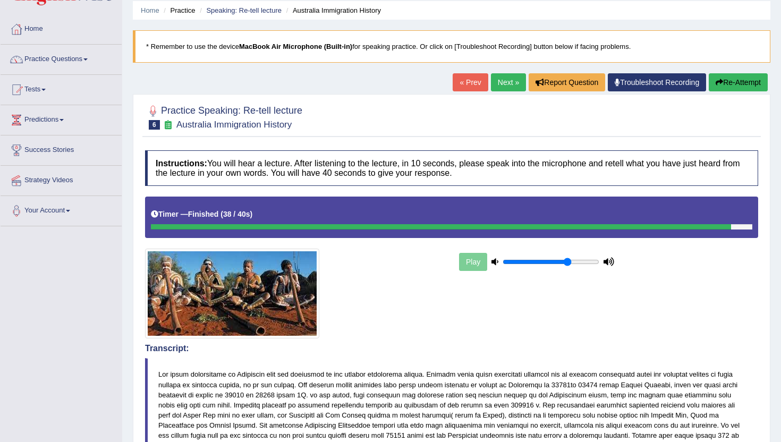
scroll to position [37, 0]
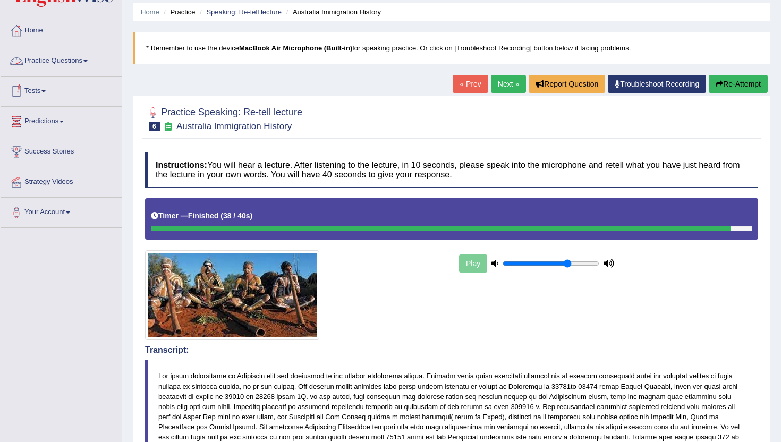
click at [60, 58] on link "Practice Questions" at bounding box center [61, 59] width 121 height 27
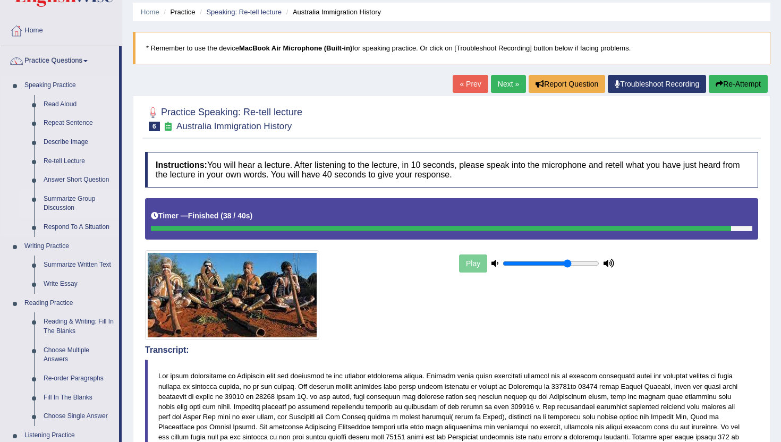
click at [50, 199] on link "Summarize Group Discussion" at bounding box center [79, 204] width 80 height 28
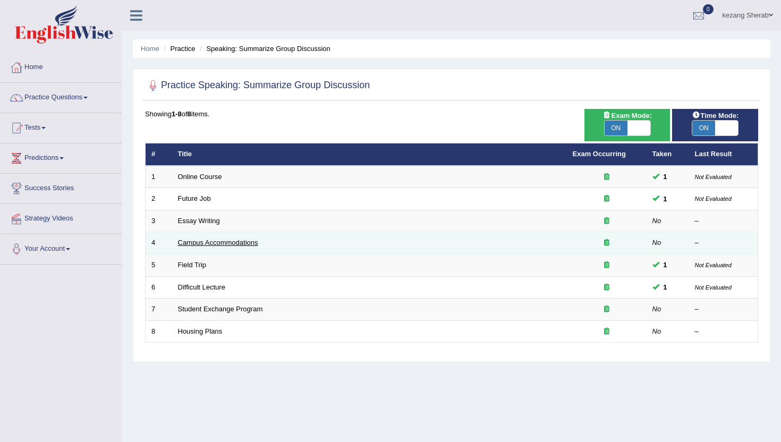
click at [216, 240] on link "Campus Accommodations" at bounding box center [218, 243] width 80 height 8
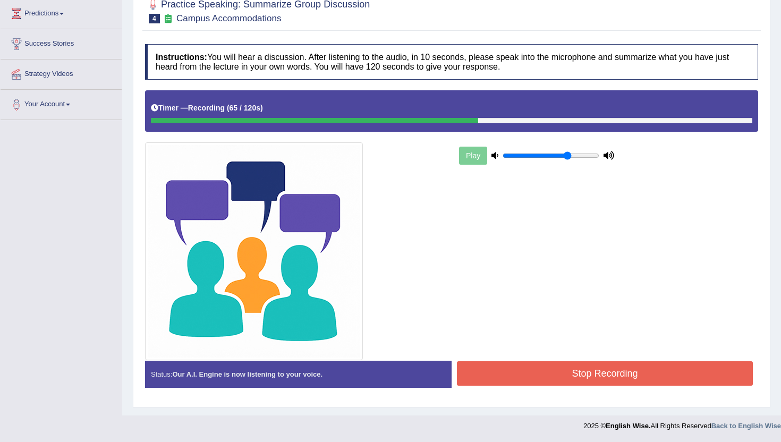
scroll to position [145, 0]
click at [548, 376] on button "Stop Recording" at bounding box center [605, 373] width 296 height 24
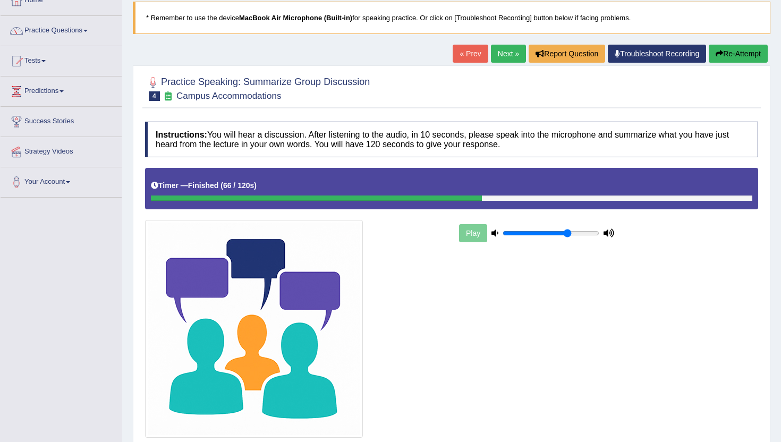
scroll to position [65, 0]
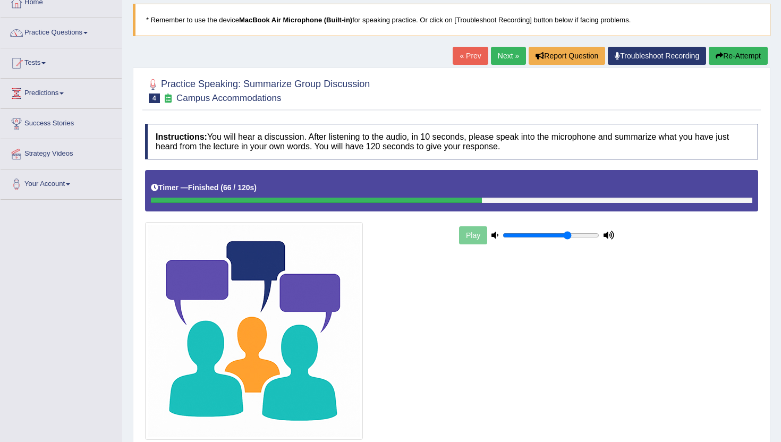
click at [723, 59] on button "Re-Attempt" at bounding box center [738, 56] width 59 height 18
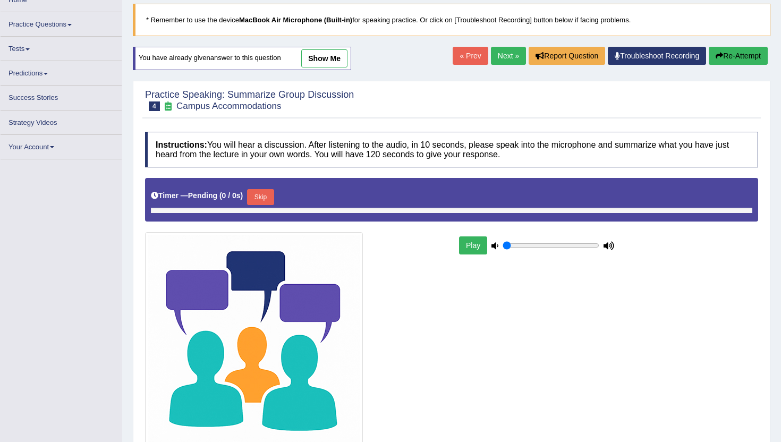
click at [266, 196] on button "Skip" at bounding box center [260, 197] width 27 height 16
type input "0.7"
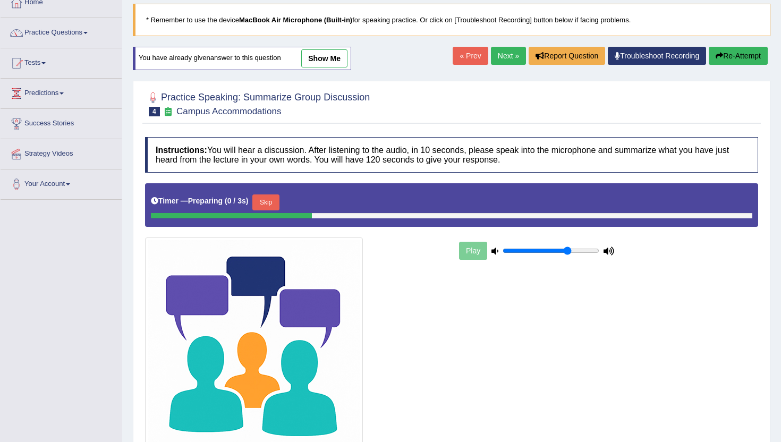
click at [272, 201] on button "Skip" at bounding box center [265, 203] width 27 height 16
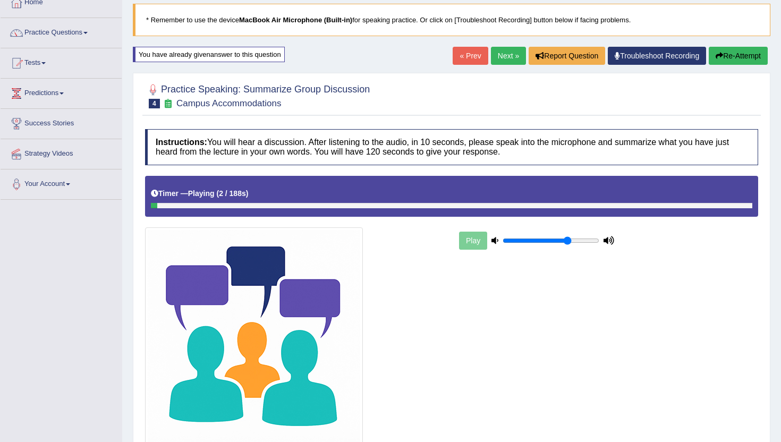
click at [348, 195] on div "Timer — Playing ( 2 / 188s ) Skip" at bounding box center [452, 193] width 602 height 19
click at [181, 208] on div "Timer — Playing ( 3 / 188s ) Skip" at bounding box center [451, 196] width 613 height 41
click at [477, 243] on div "Play" at bounding box center [536, 241] width 159 height 27
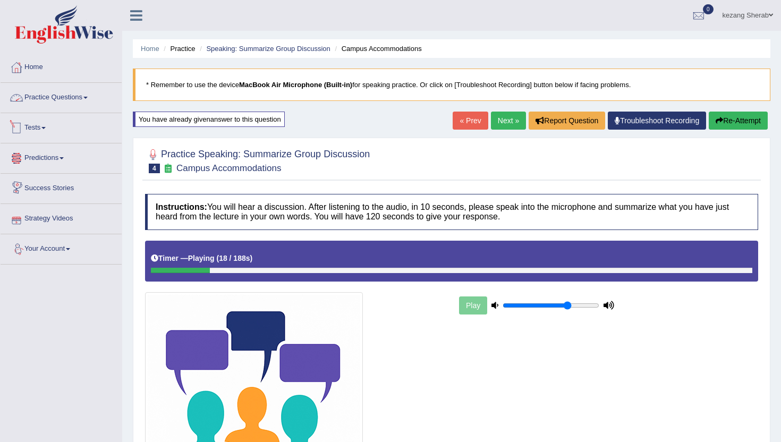
click at [45, 97] on link "Practice Questions" at bounding box center [61, 96] width 121 height 27
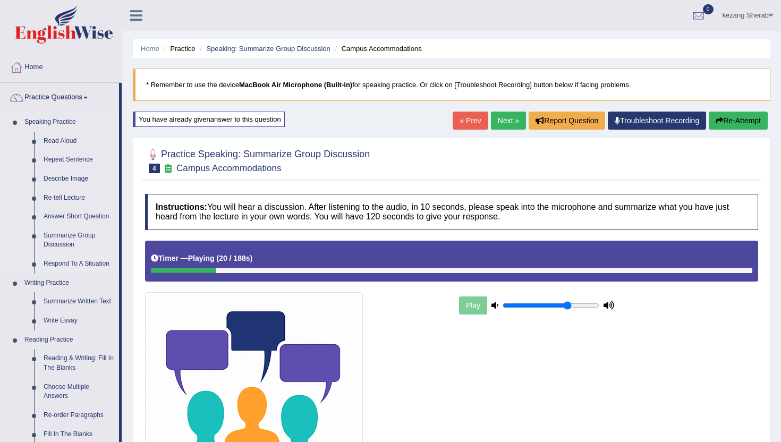
click at [66, 263] on link "Respond To A Situation" at bounding box center [79, 264] width 80 height 19
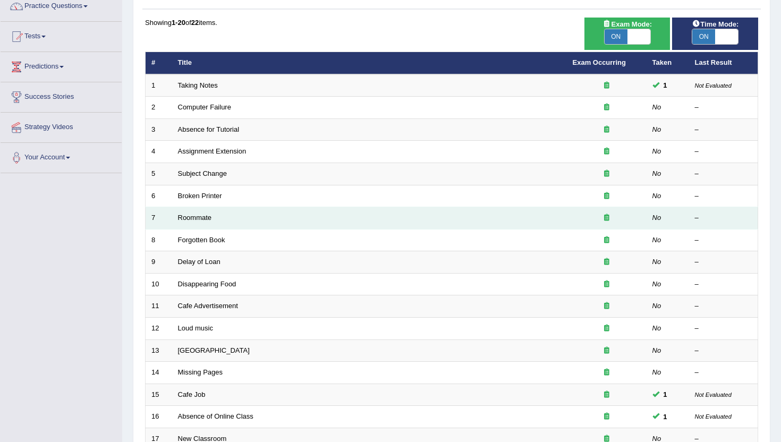
scroll to position [7, 0]
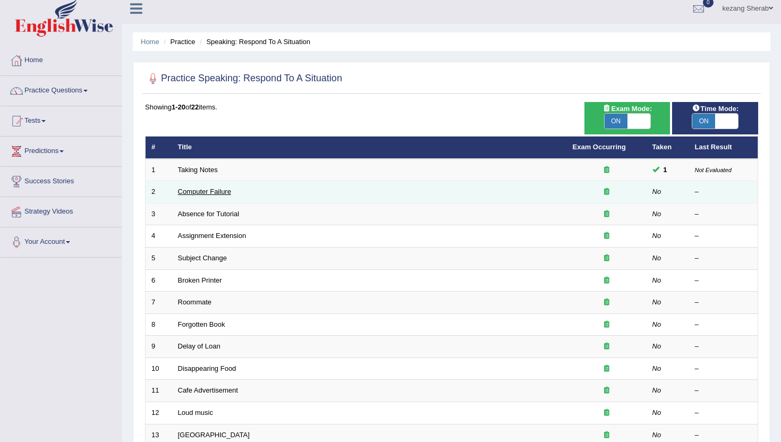
click at [184, 195] on link "Computer Failure" at bounding box center [204, 192] width 53 height 8
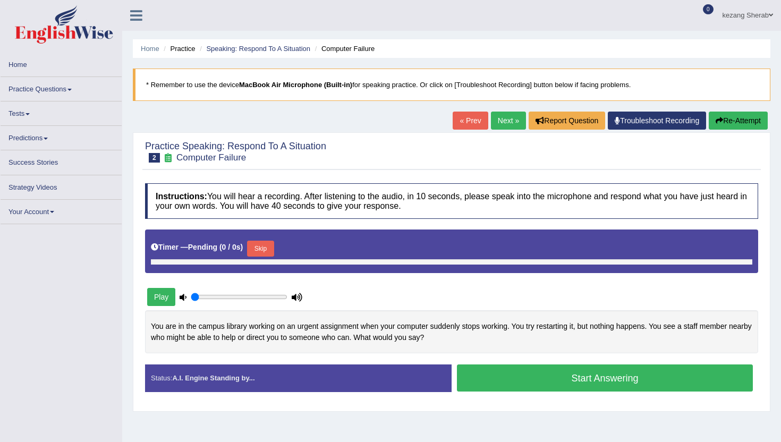
type input "0.7"
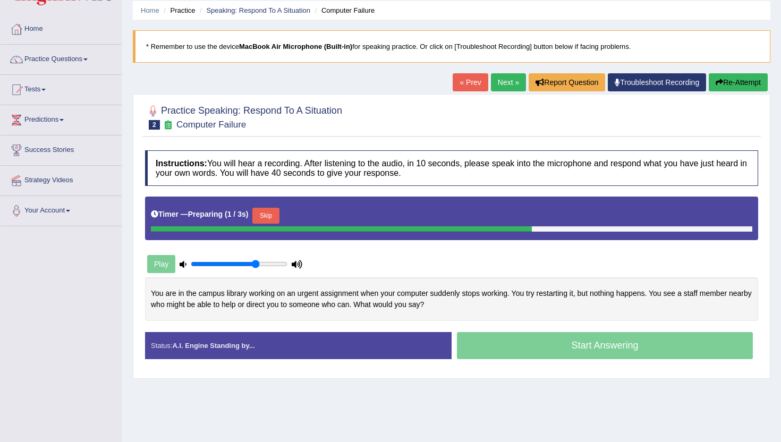
scroll to position [39, 0]
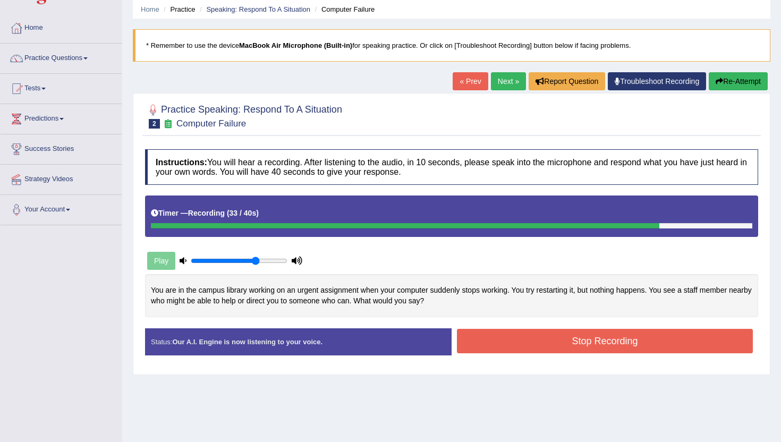
click at [569, 342] on button "Stop Recording" at bounding box center [605, 341] width 296 height 24
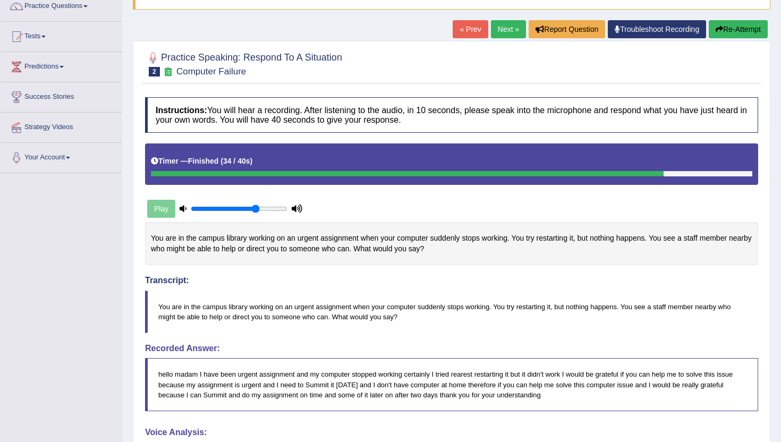
scroll to position [0, 0]
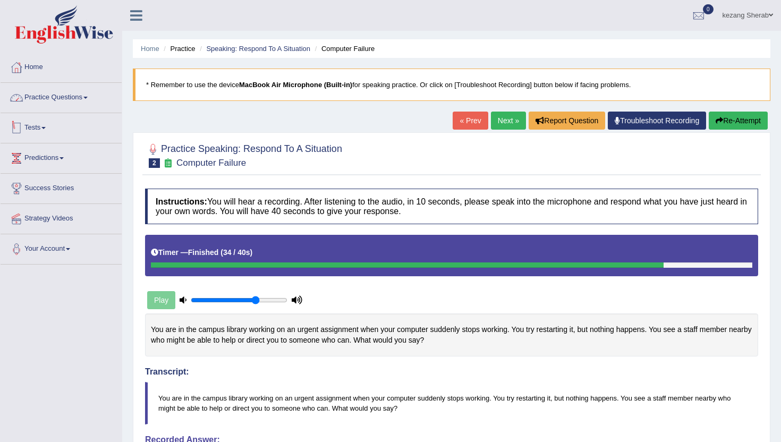
click at [43, 100] on link "Practice Questions" at bounding box center [61, 96] width 121 height 27
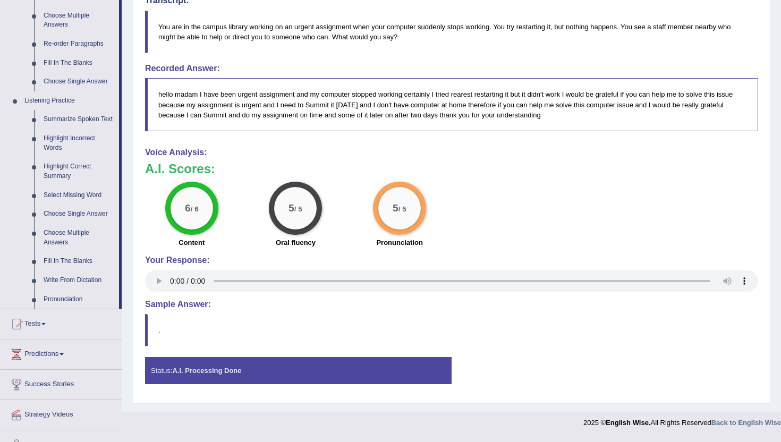
scroll to position [400, 0]
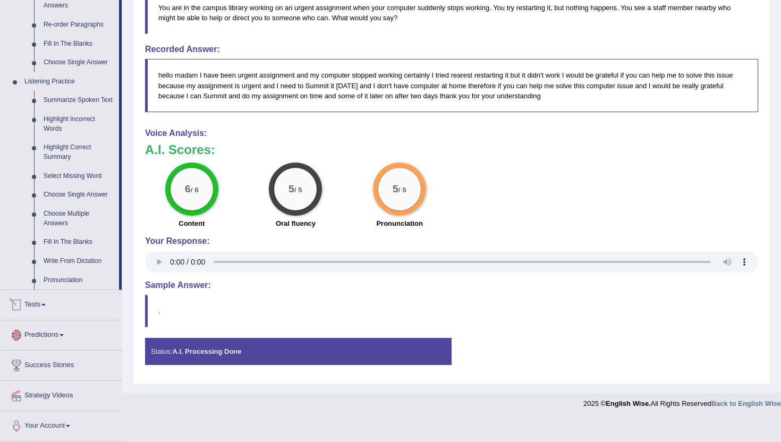
click at [33, 302] on link "Tests" at bounding box center [61, 303] width 121 height 27
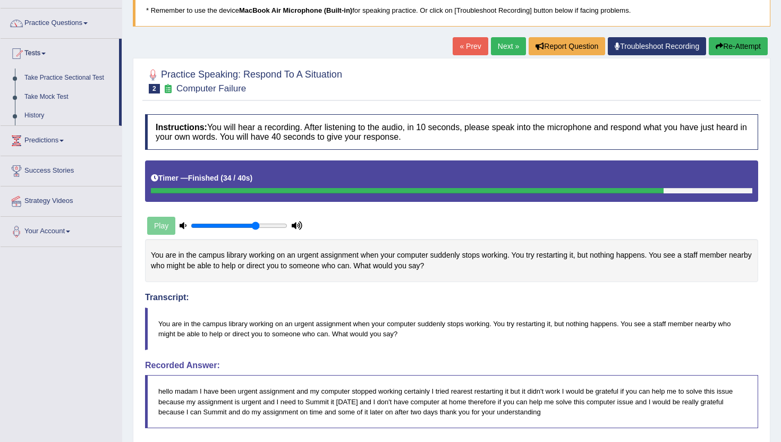
scroll to position [71, 0]
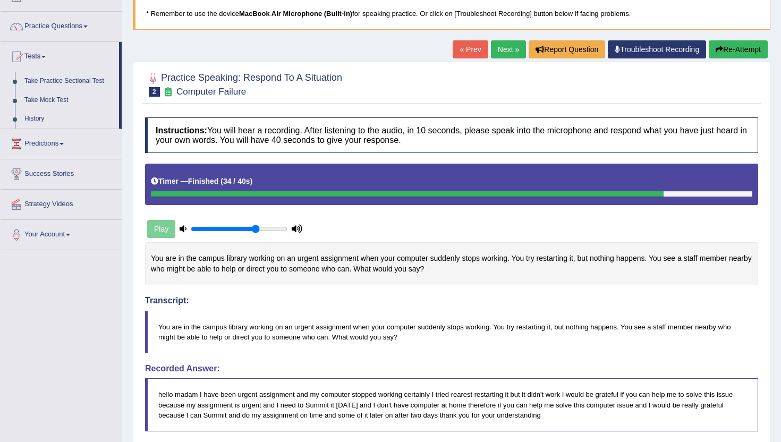
click at [51, 144] on link "Predictions" at bounding box center [61, 142] width 121 height 27
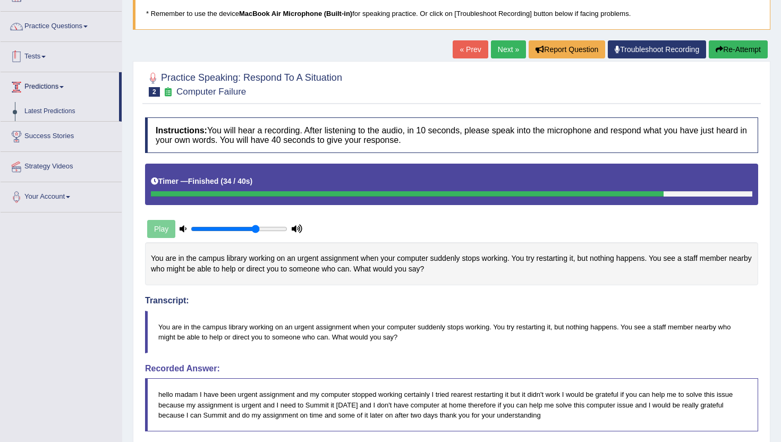
click at [52, 55] on link "Tests" at bounding box center [61, 55] width 121 height 27
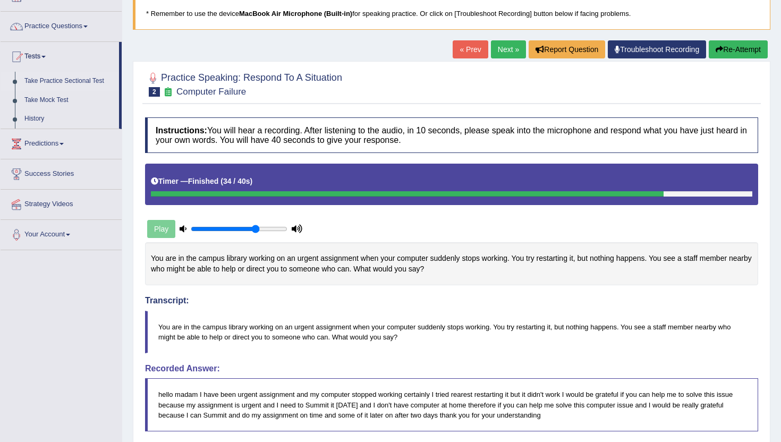
click at [40, 82] on link "Take Practice Sectional Test" at bounding box center [69, 81] width 99 height 19
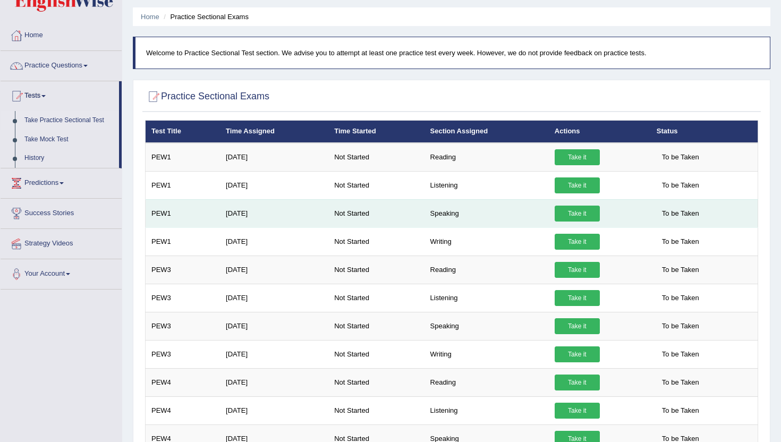
scroll to position [35, 0]
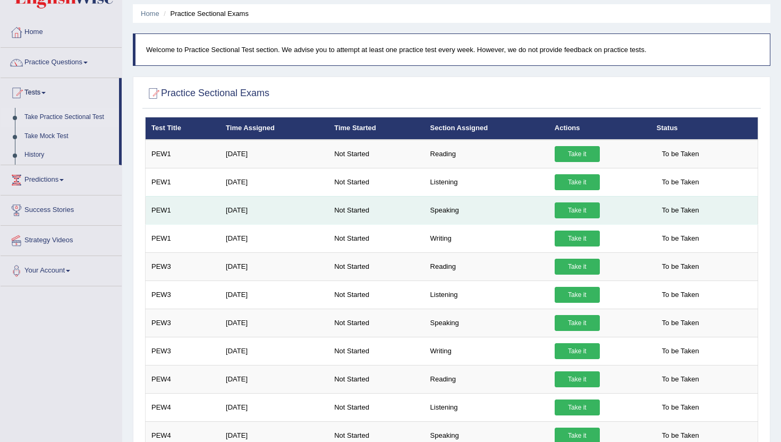
click at [564, 208] on link "Take it" at bounding box center [577, 211] width 45 height 16
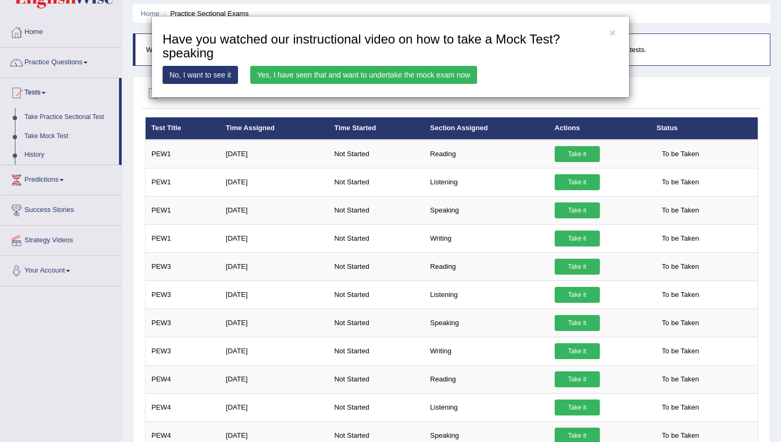
click at [213, 75] on link "No, I want to see it" at bounding box center [200, 75] width 75 height 18
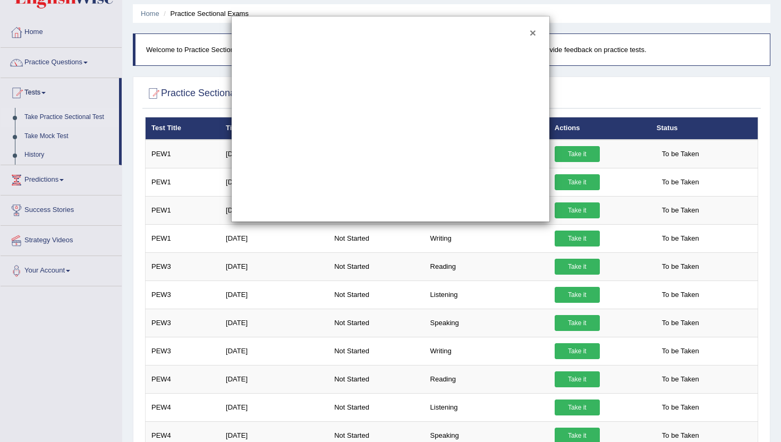
click at [533, 33] on button "×" at bounding box center [533, 32] width 6 height 11
